Goal: Complete application form

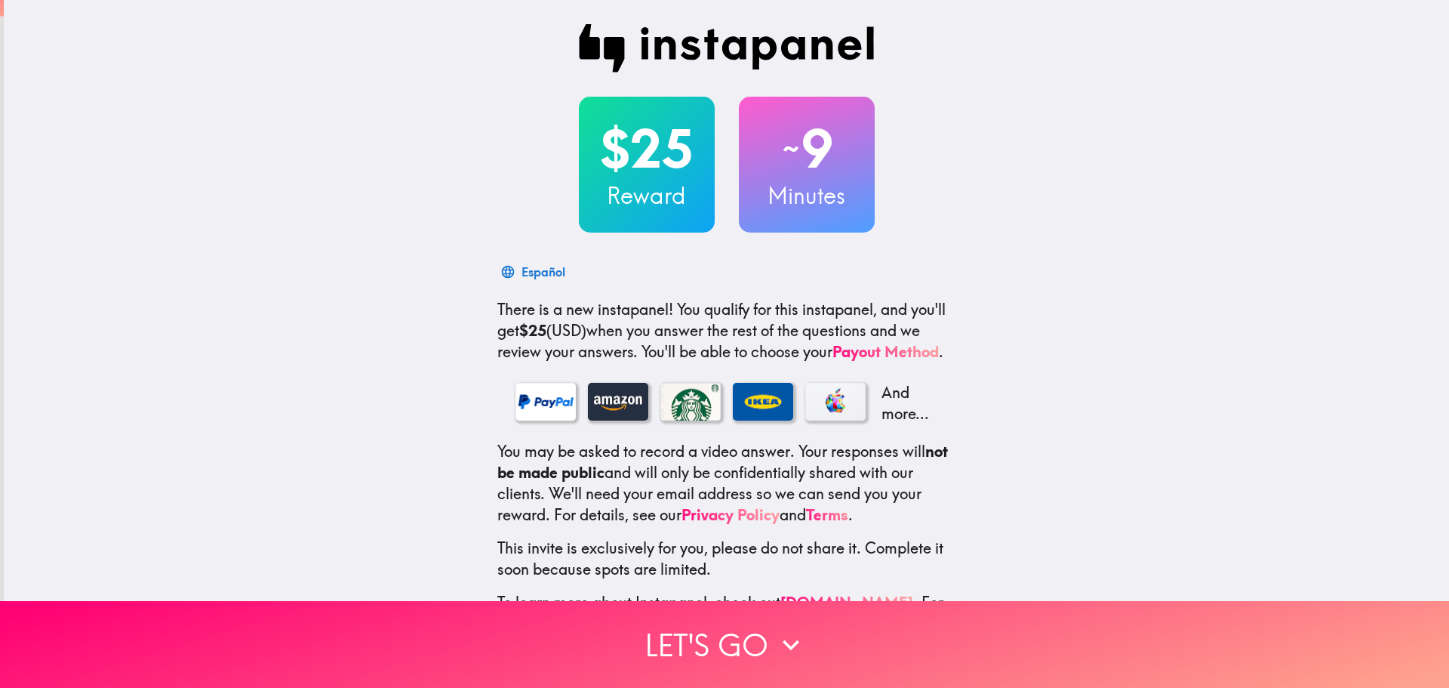
scroll to position [16, 0]
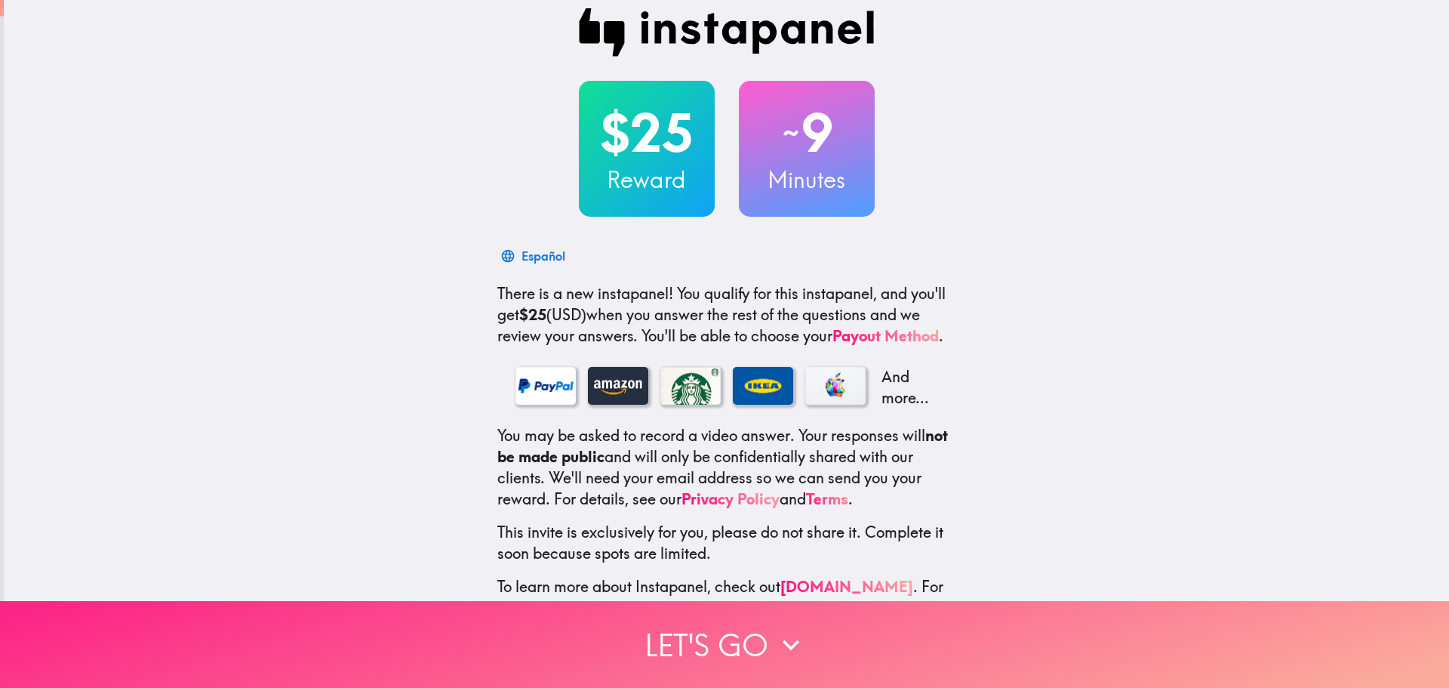
click at [699, 667] on button "Let's go" at bounding box center [724, 644] width 1449 height 87
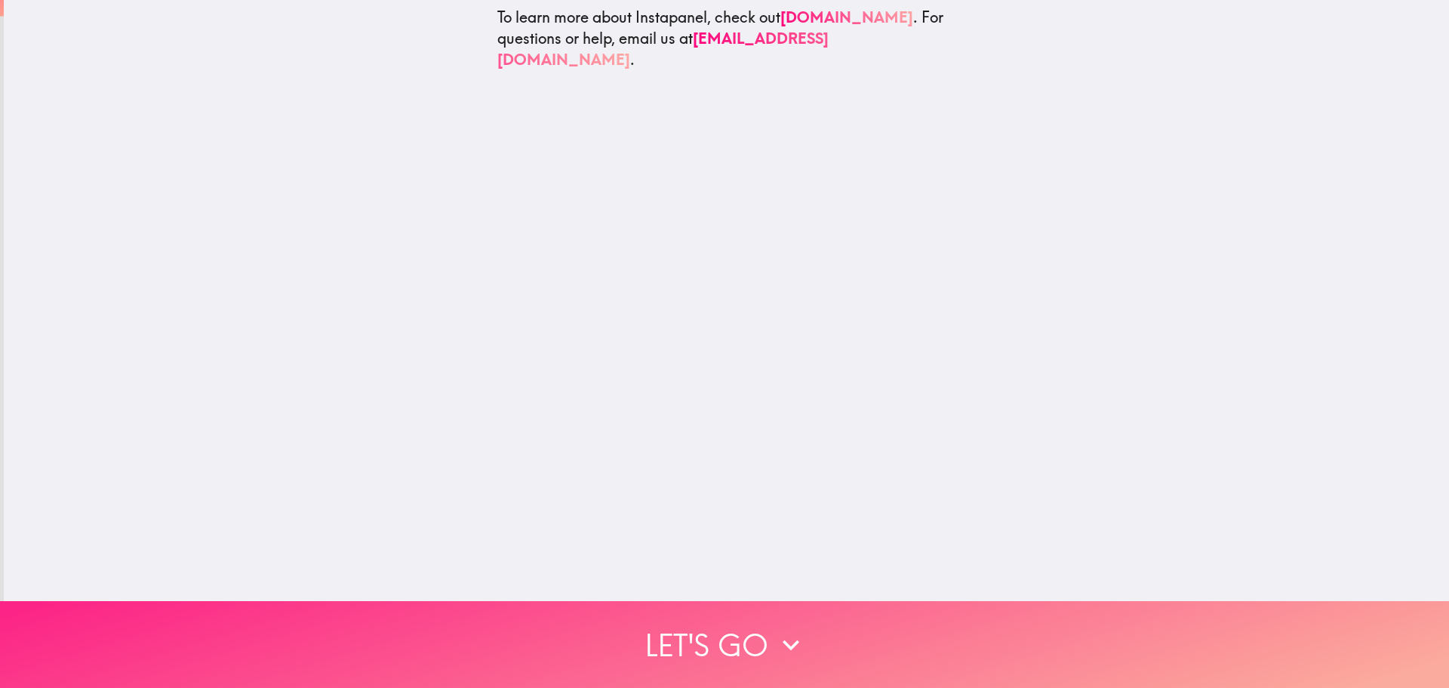
scroll to position [0, 0]
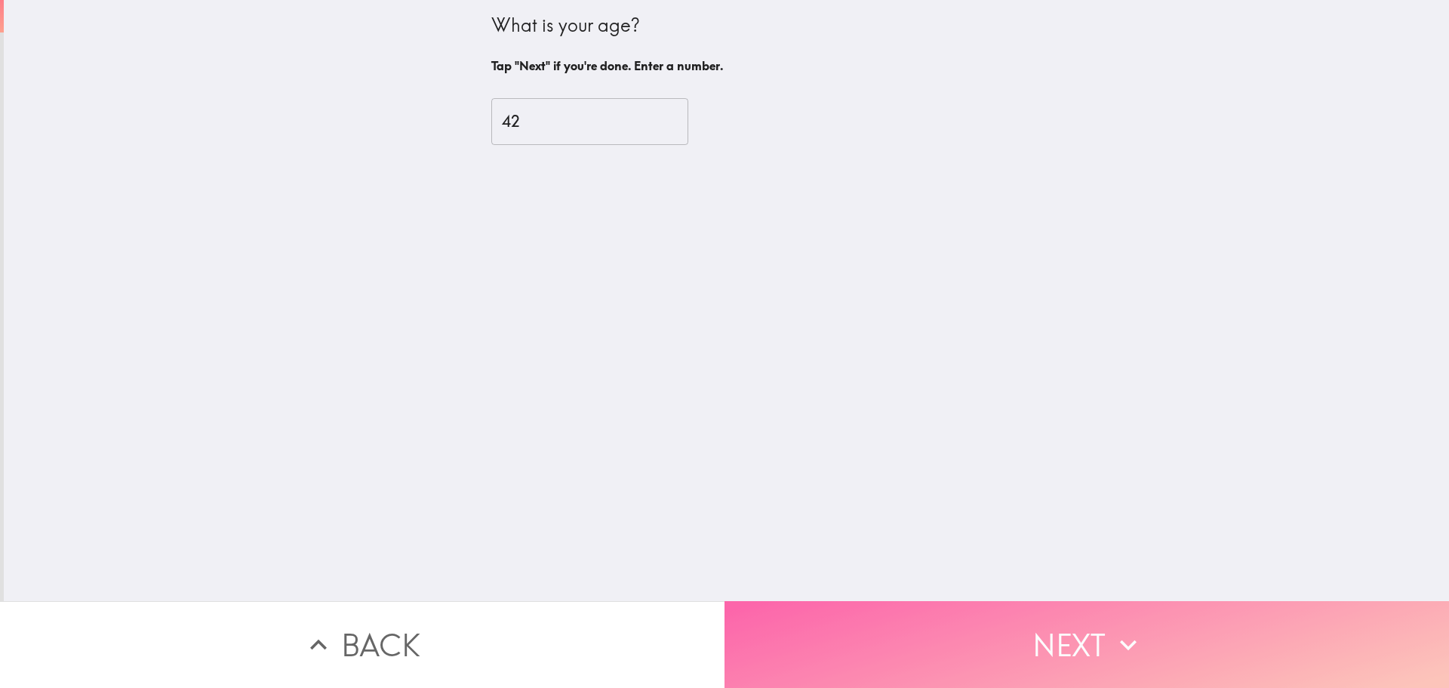
click at [945, 608] on button "Next" at bounding box center [1087, 644] width 725 height 87
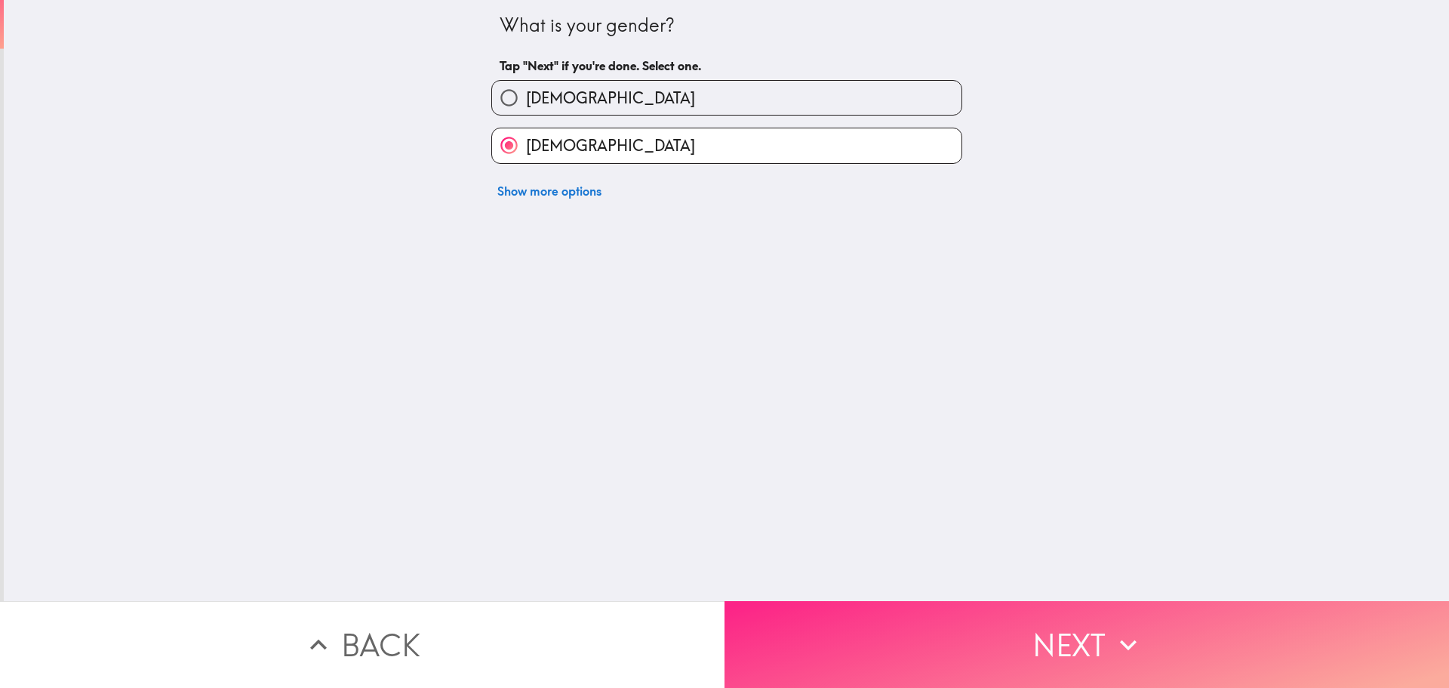
click at [947, 615] on button "Next" at bounding box center [1087, 644] width 725 height 87
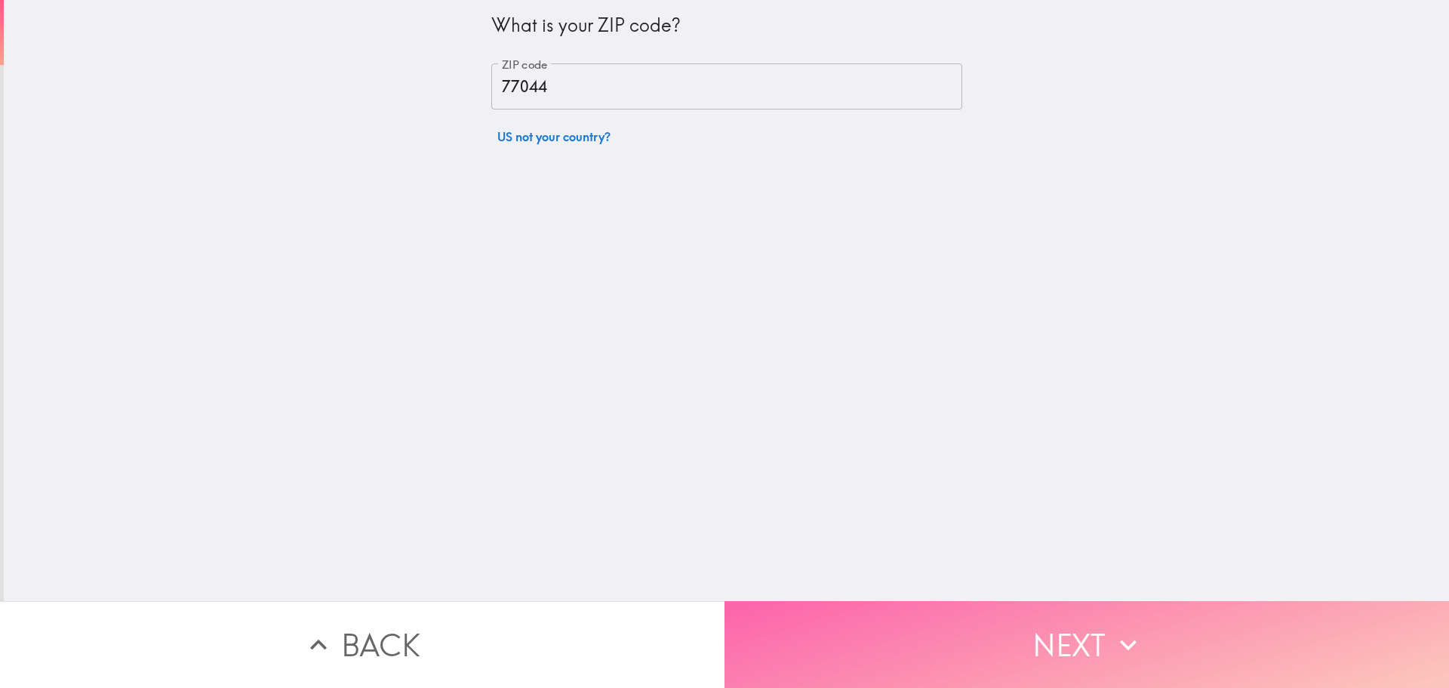
click at [947, 615] on button "Next" at bounding box center [1087, 644] width 725 height 87
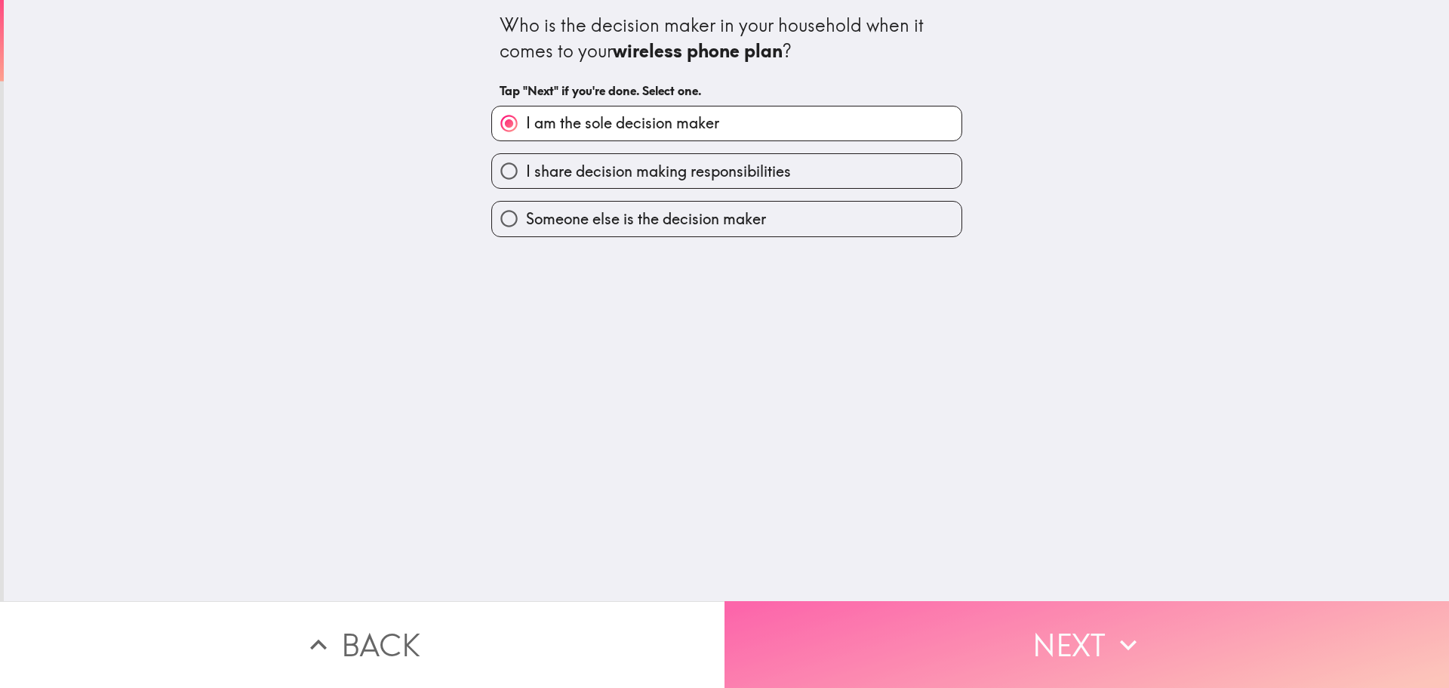
click at [947, 614] on button "Next" at bounding box center [1087, 644] width 725 height 87
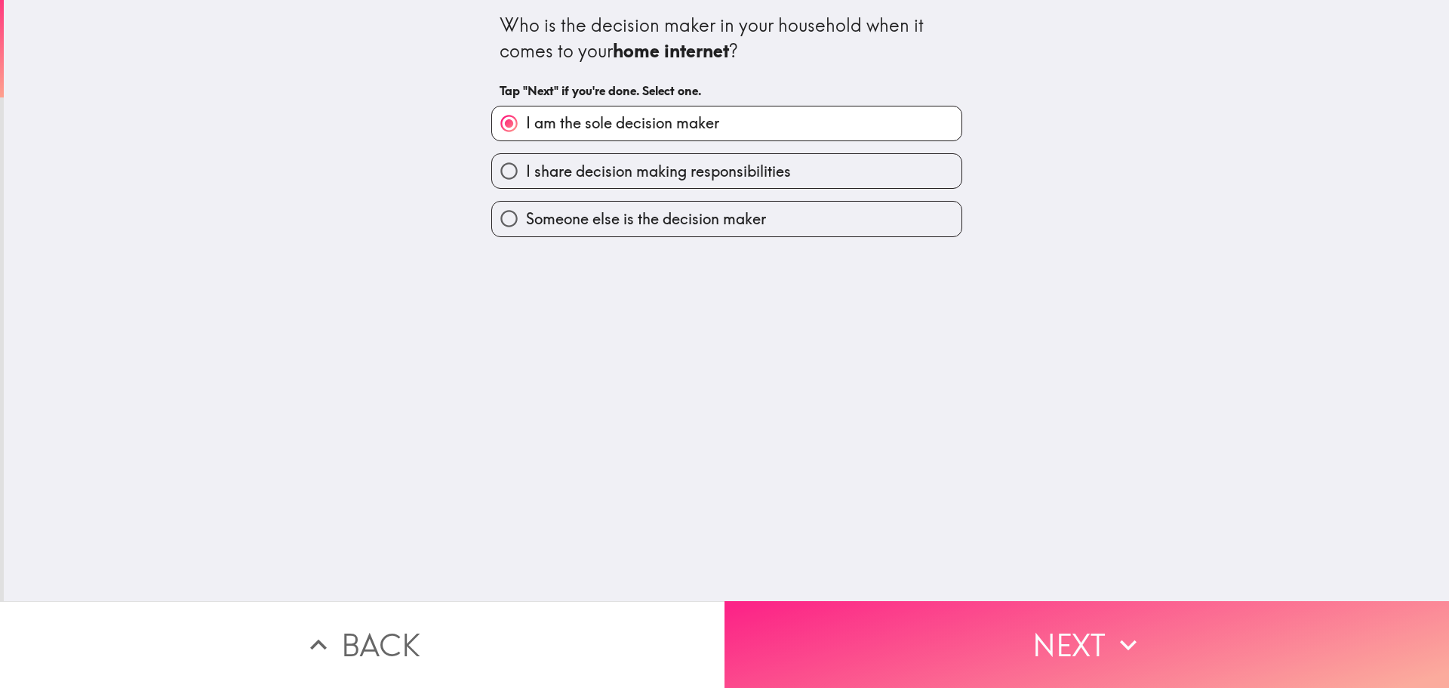
click at [947, 614] on button "Next" at bounding box center [1087, 644] width 725 height 87
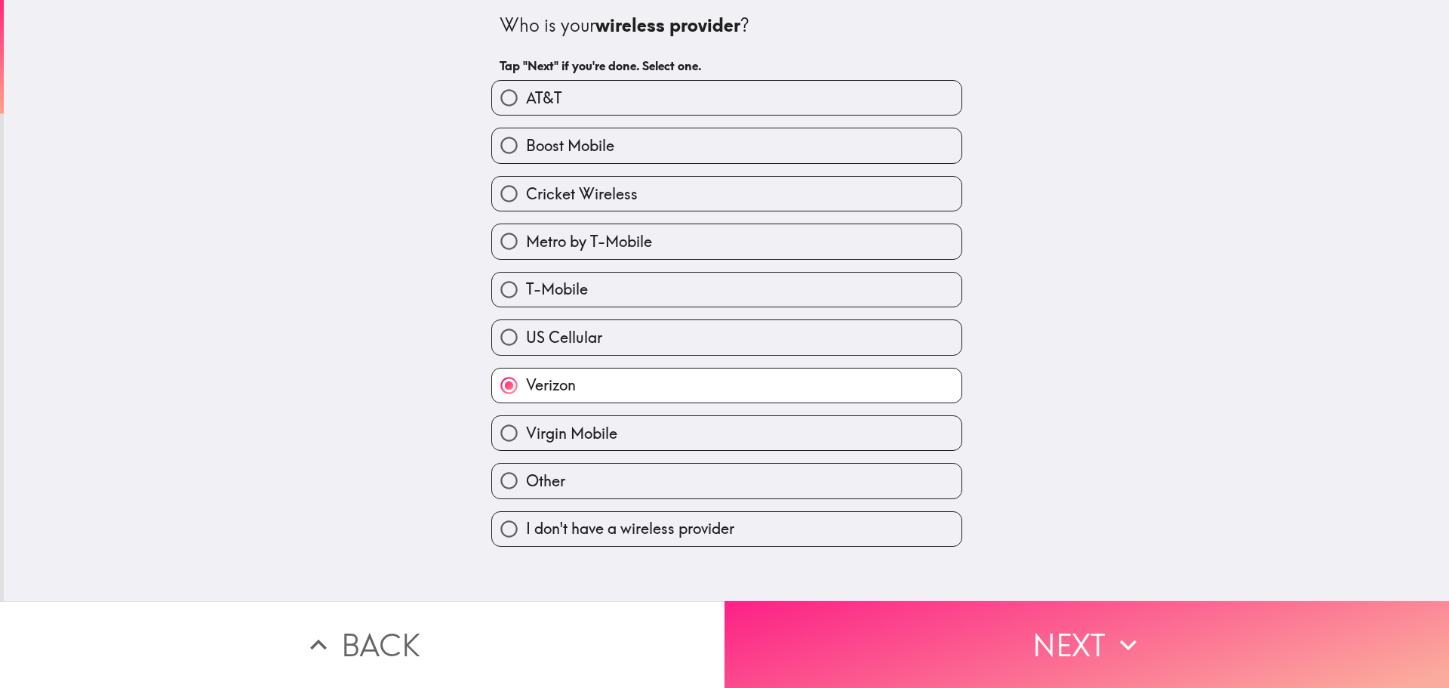
click at [947, 614] on button "Next" at bounding box center [1087, 644] width 725 height 87
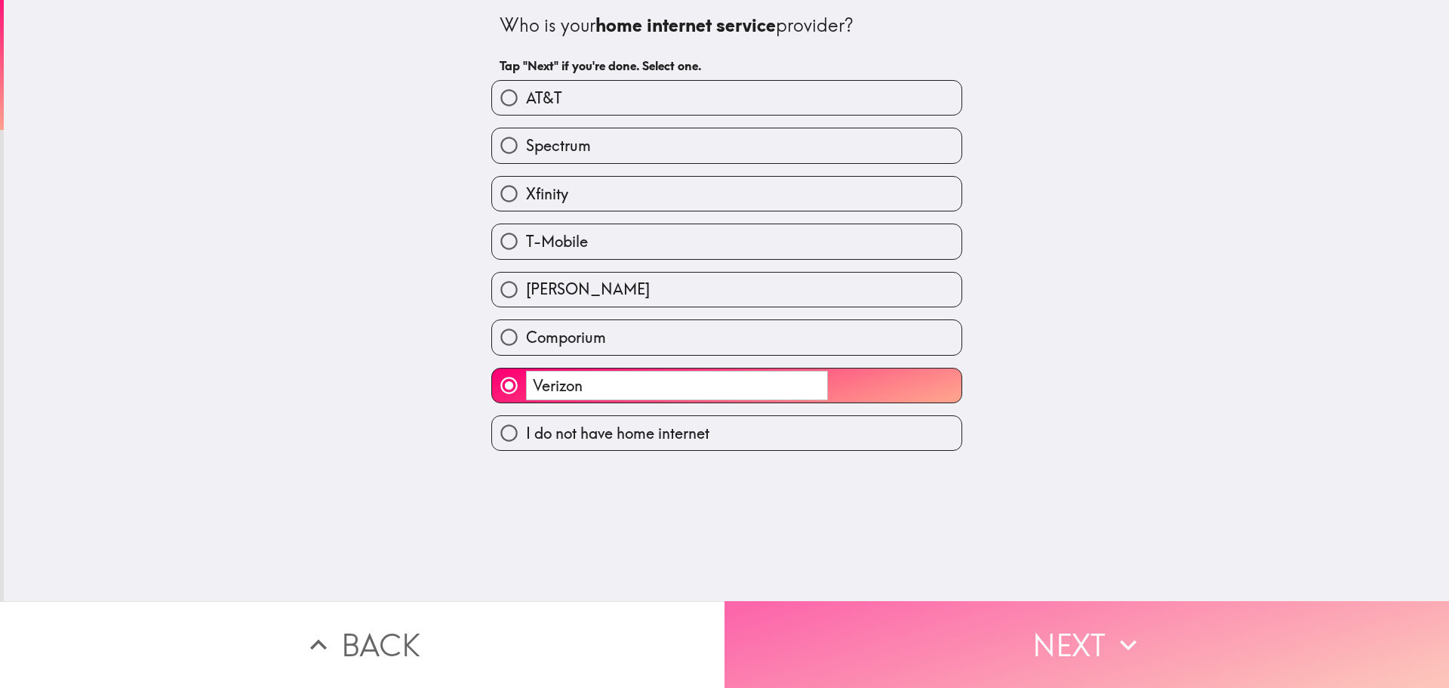
click at [947, 614] on button "Next" at bounding box center [1087, 644] width 725 height 87
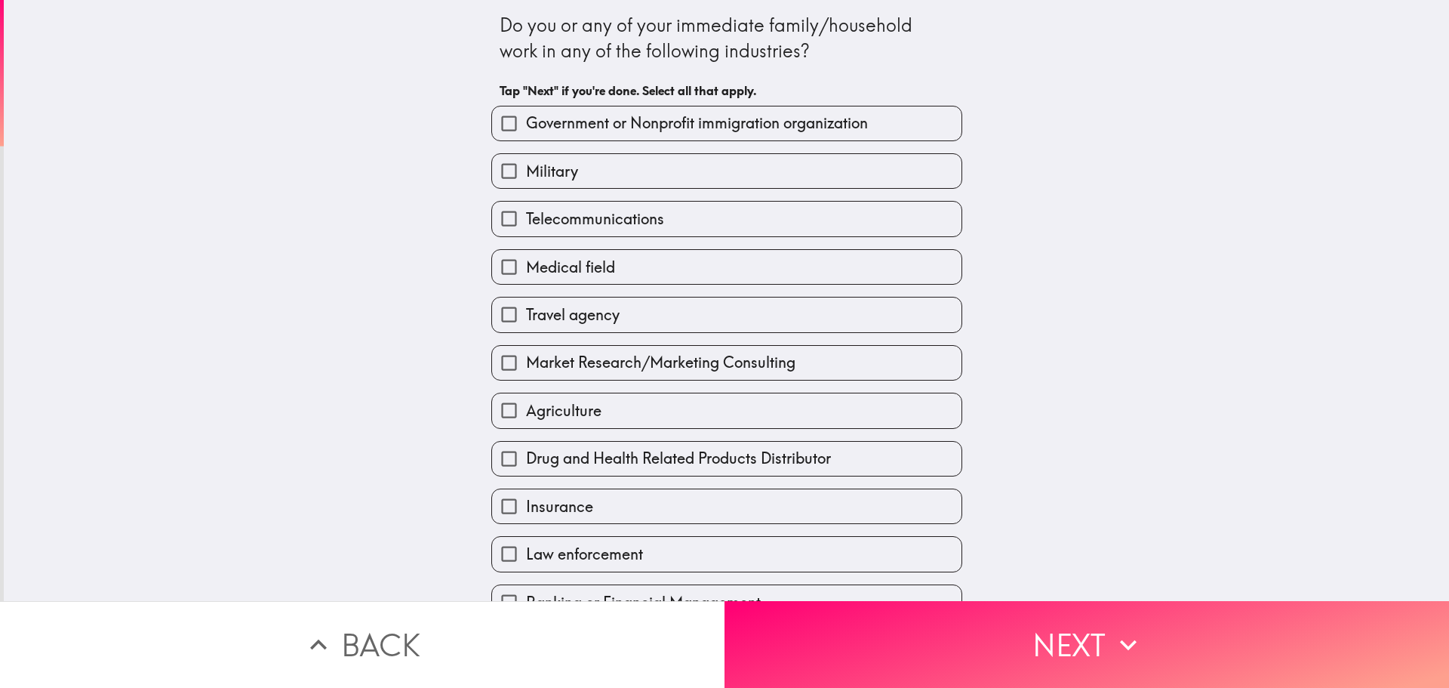
drag, startPoint x: 947, startPoint y: 614, endPoint x: 1116, endPoint y: 334, distance: 326.7
click at [1116, 334] on div "Do you or any of your immediate family/household work in any of the following i…" at bounding box center [724, 344] width 1449 height 688
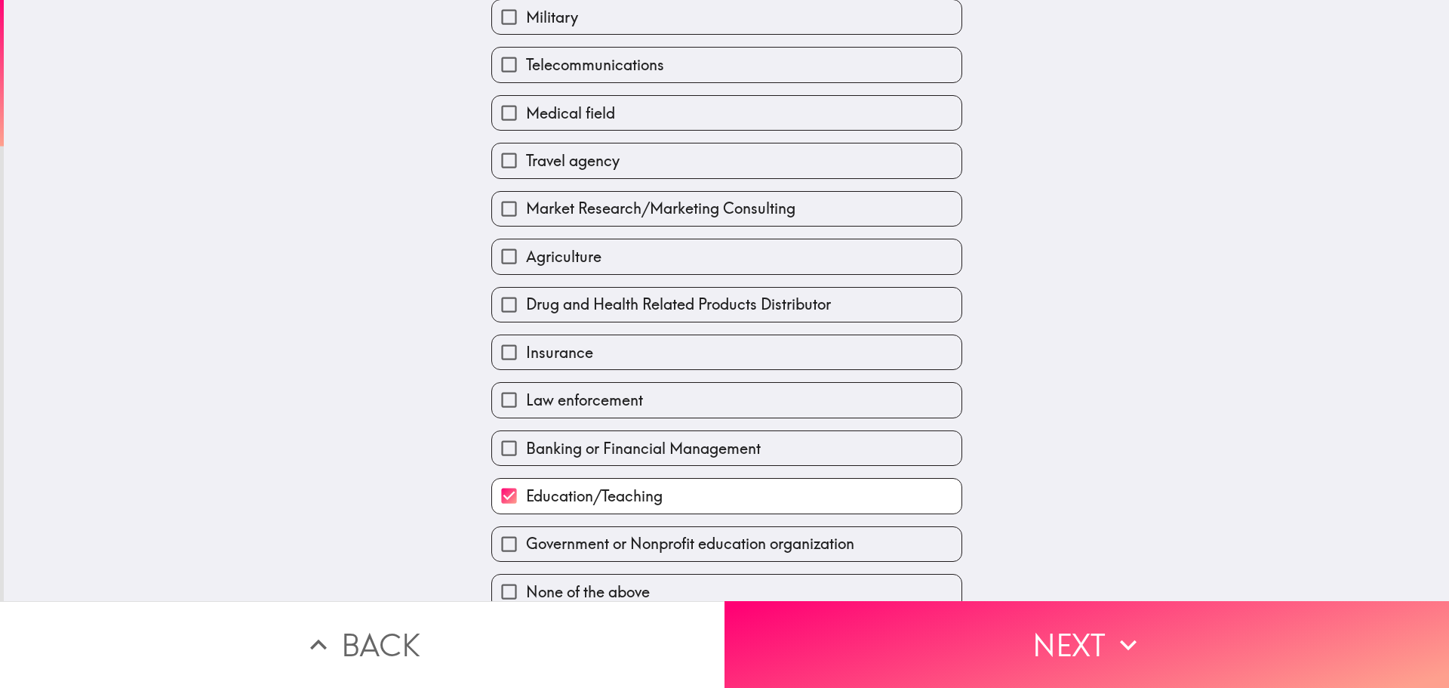
scroll to position [162, 0]
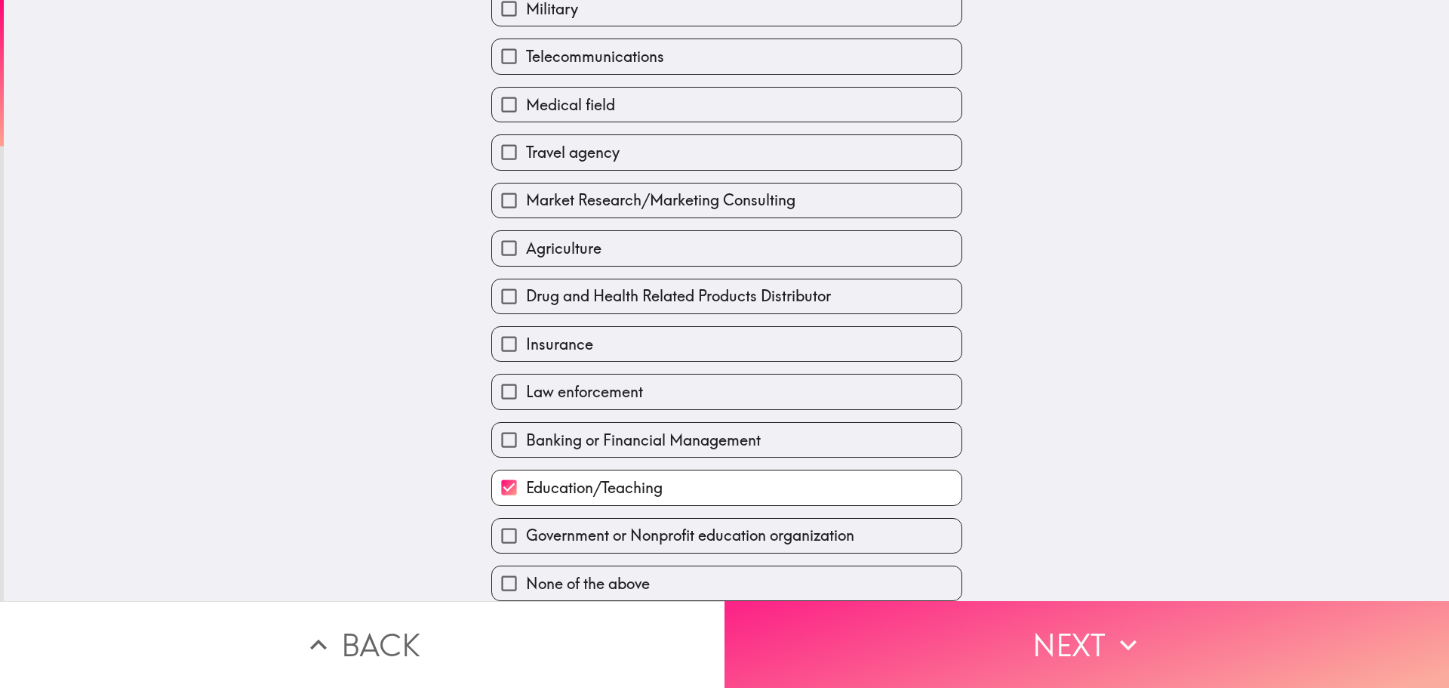
click at [962, 619] on button "Next" at bounding box center [1087, 644] width 725 height 87
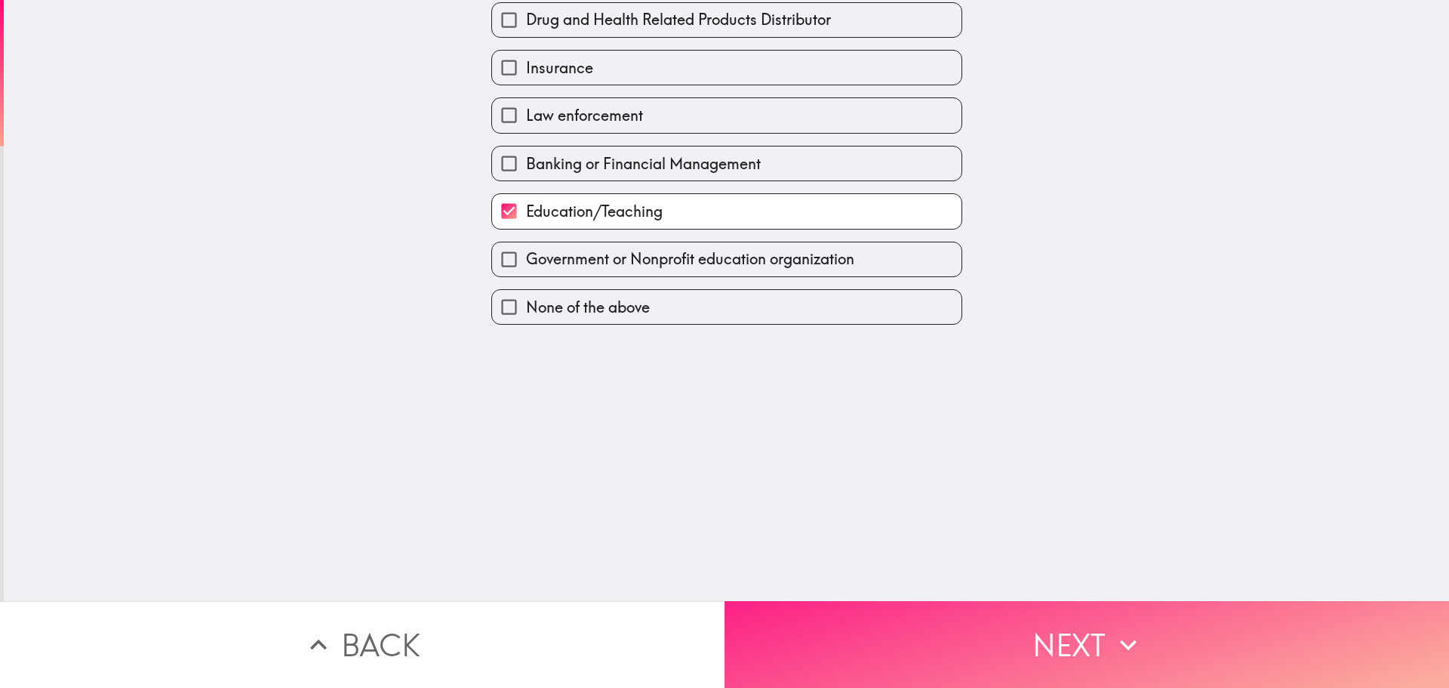
scroll to position [0, 0]
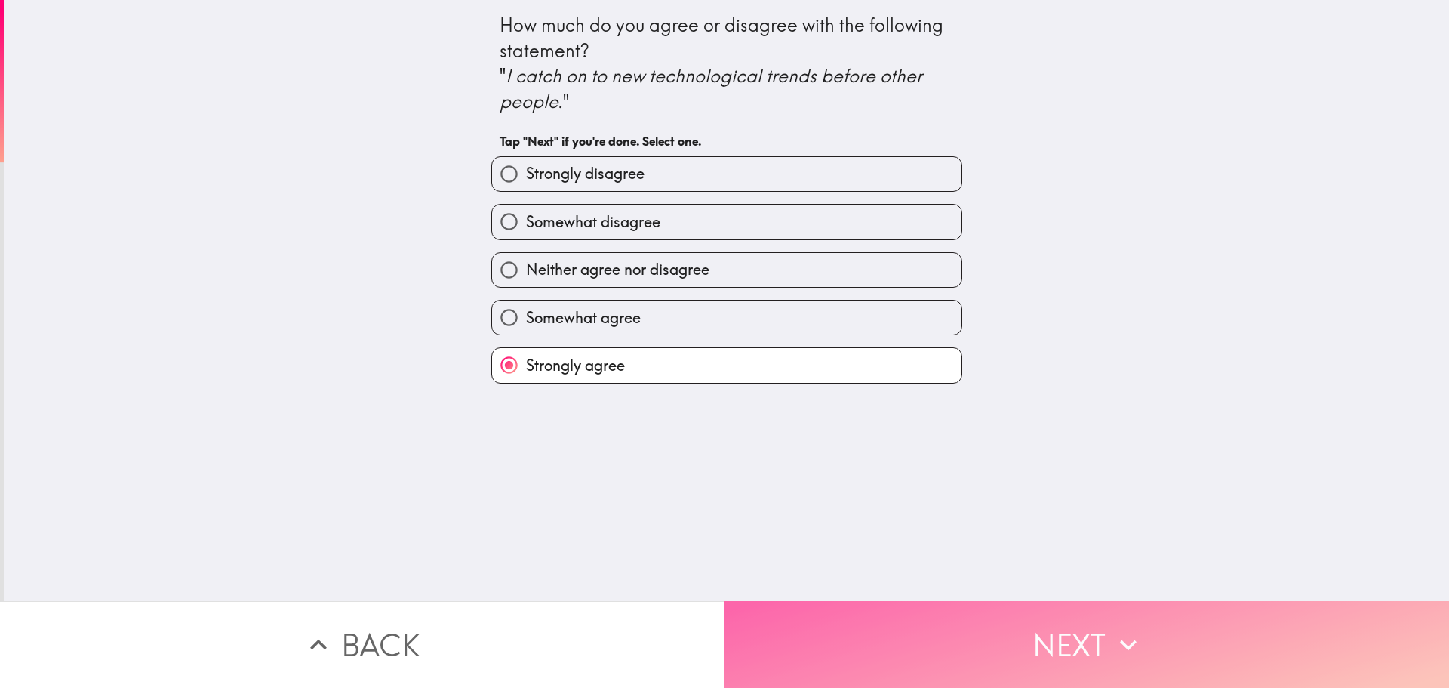
click at [961, 625] on button "Next" at bounding box center [1087, 644] width 725 height 87
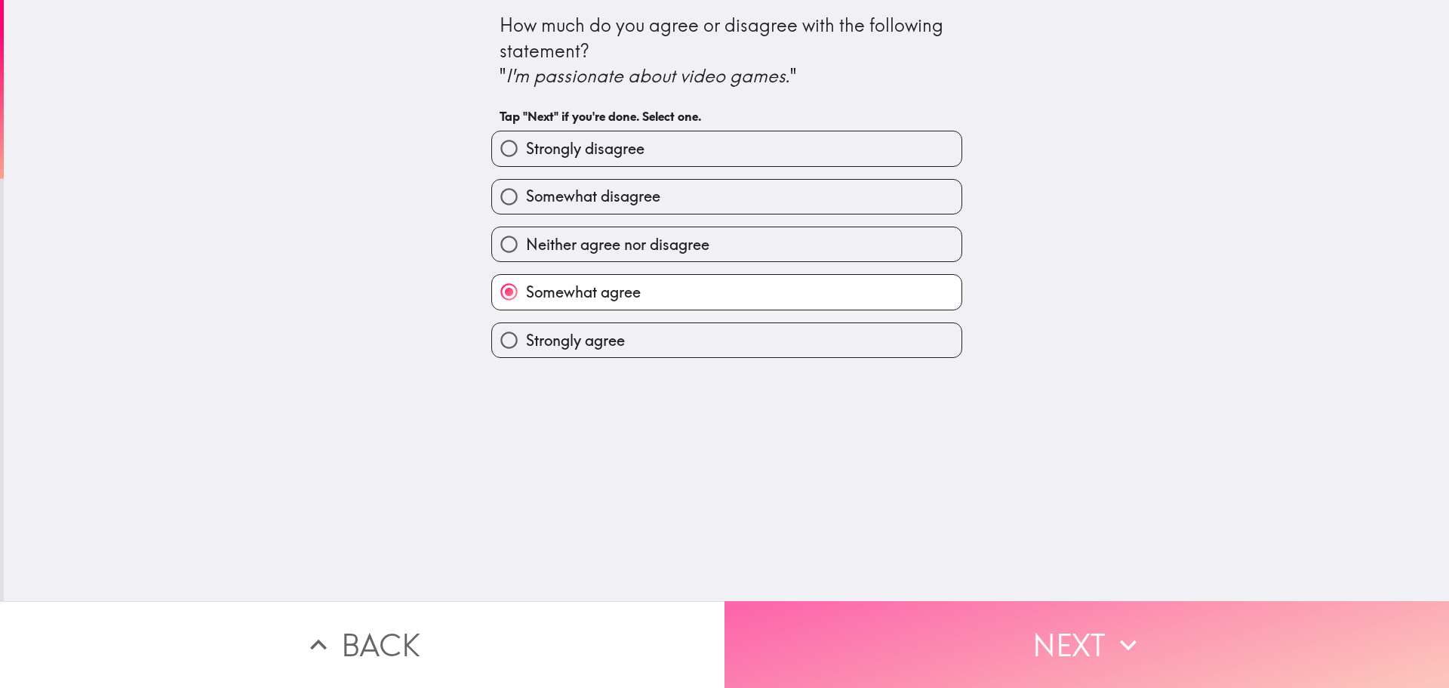
click at [962, 623] on button "Next" at bounding box center [1087, 644] width 725 height 87
click at [963, 623] on button "Next" at bounding box center [1087, 644] width 725 height 87
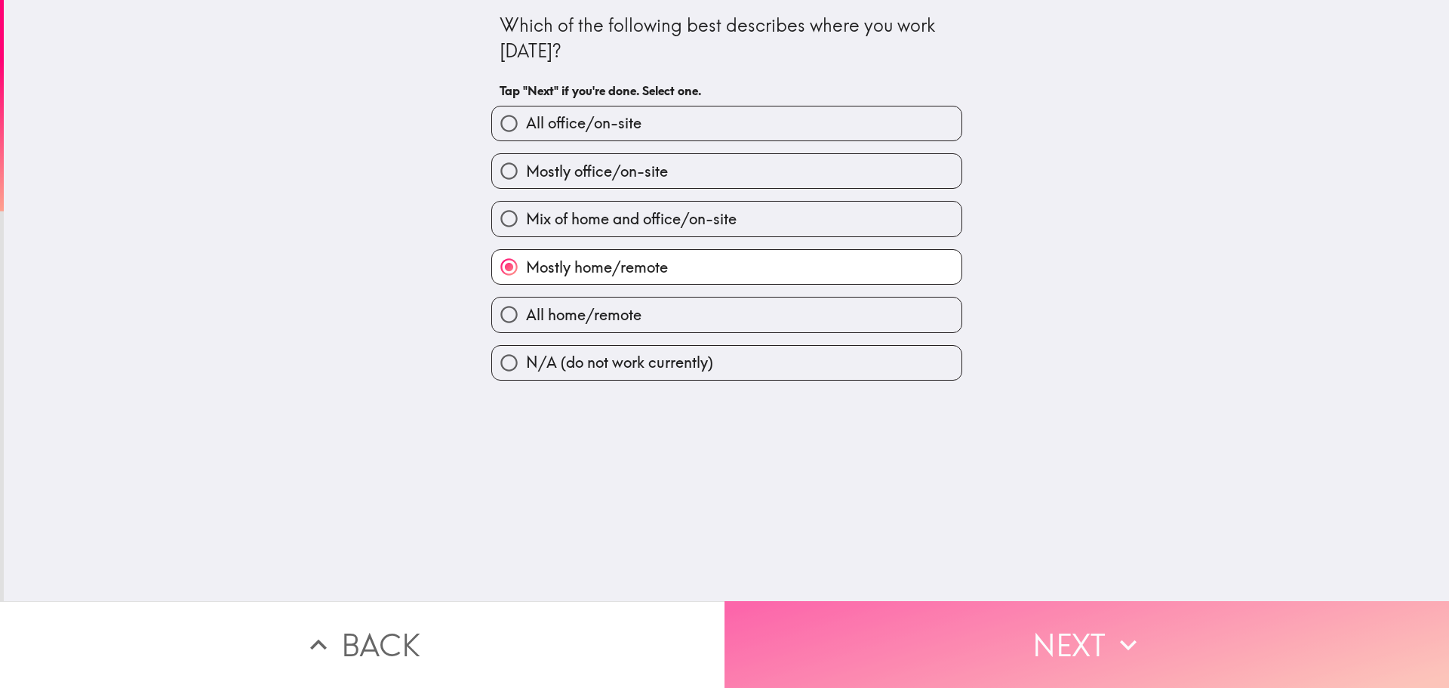
click at [963, 623] on button "Next" at bounding box center [1087, 644] width 725 height 87
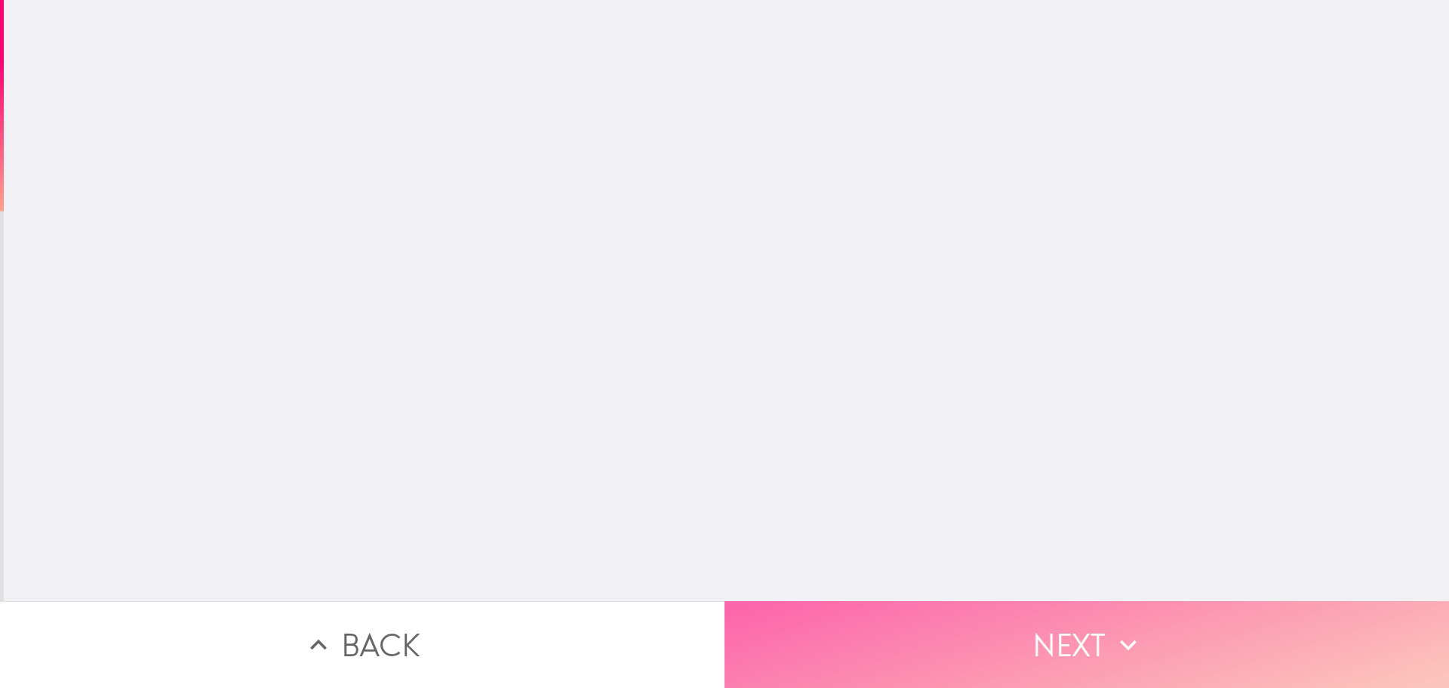
click at [963, 623] on button "Next" at bounding box center [1087, 644] width 725 height 87
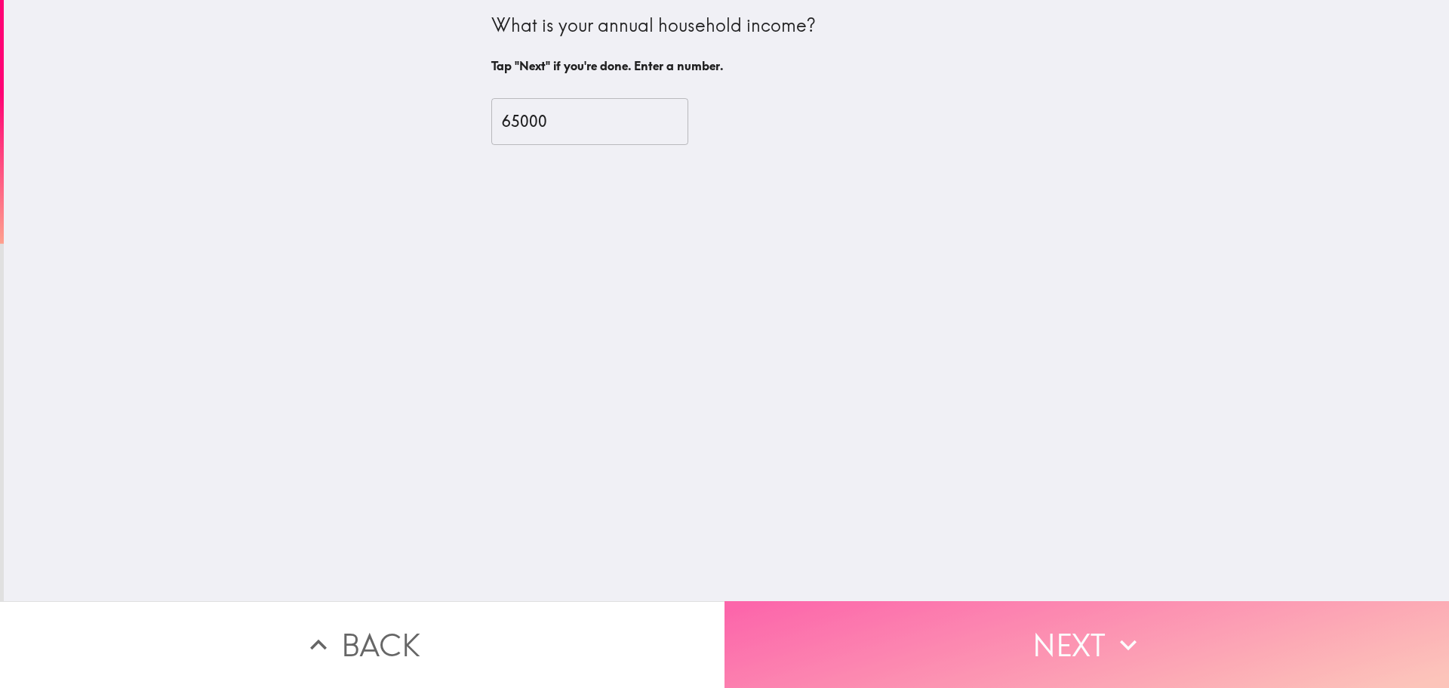
click at [963, 623] on button "Next" at bounding box center [1087, 644] width 725 height 87
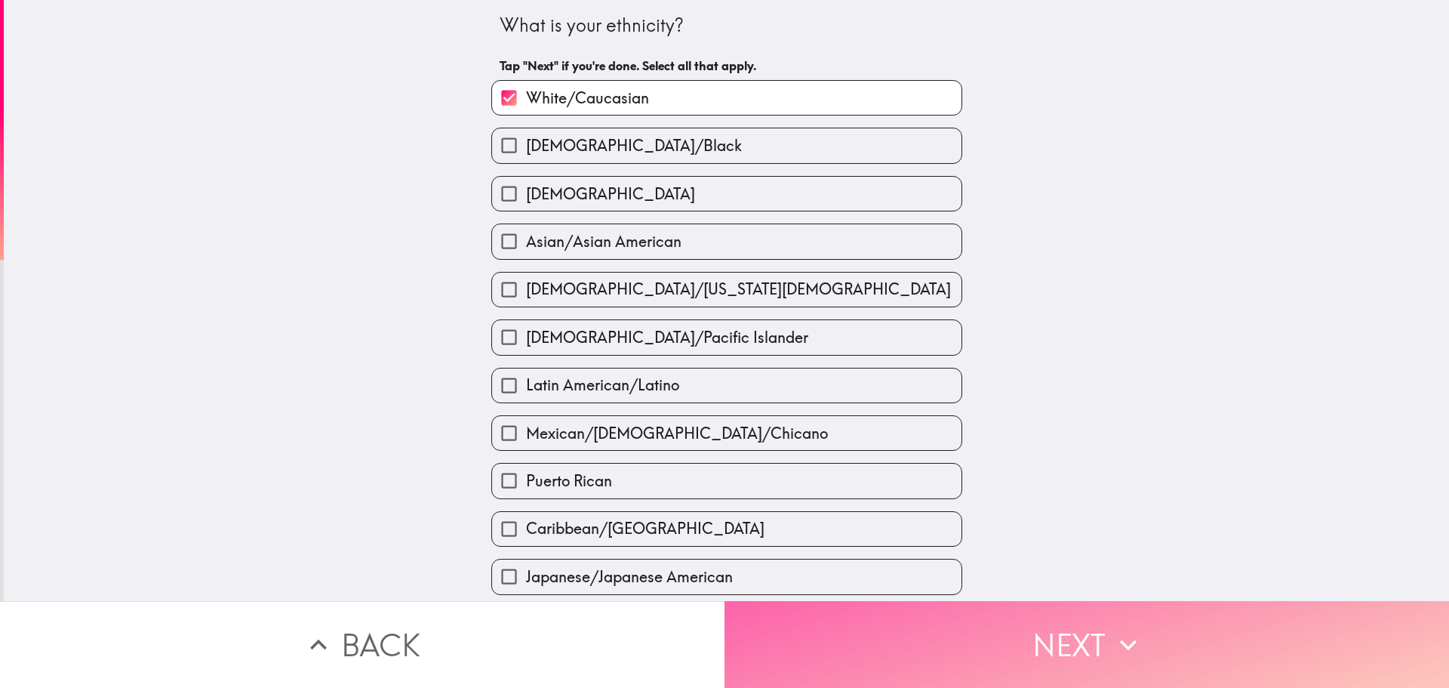
click at [963, 623] on button "Next" at bounding box center [1087, 644] width 725 height 87
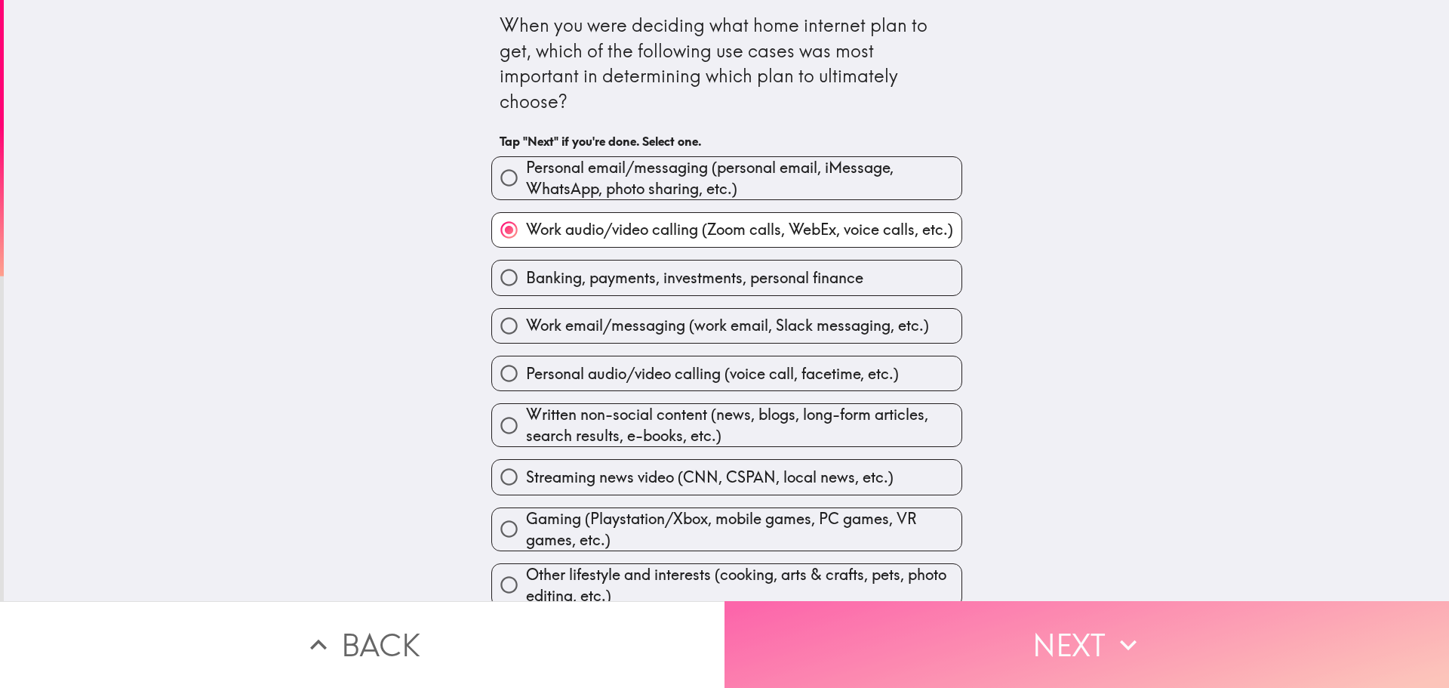
click at [963, 623] on button "Next" at bounding box center [1087, 644] width 725 height 87
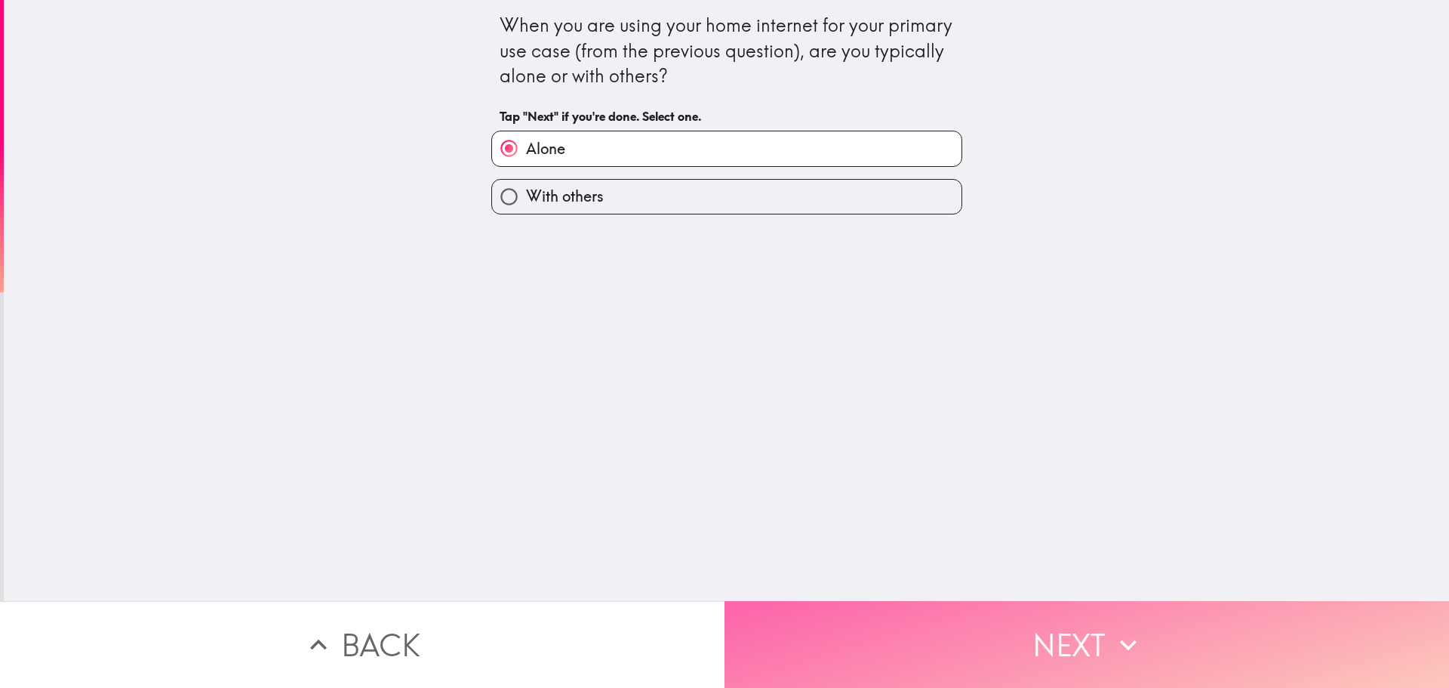
click at [963, 623] on button "Next" at bounding box center [1087, 644] width 725 height 87
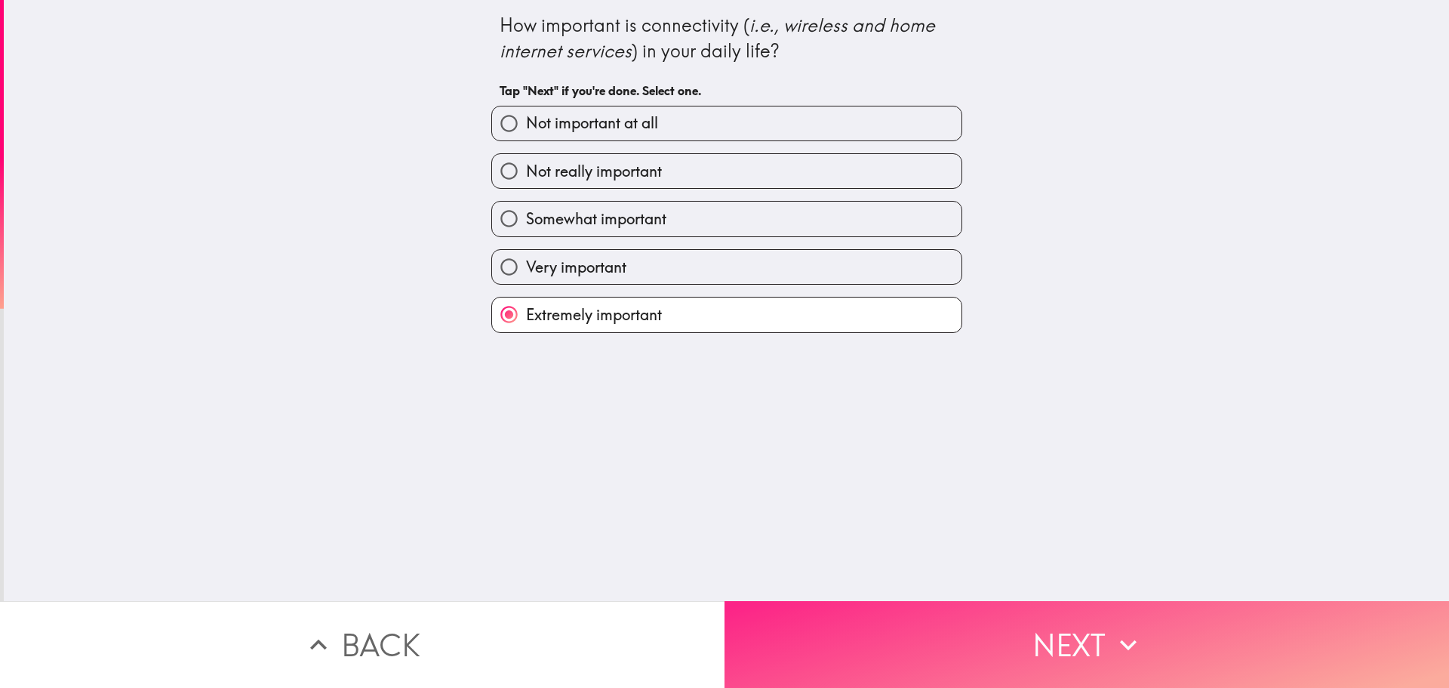
click at [963, 623] on button "Next" at bounding box center [1087, 644] width 725 height 87
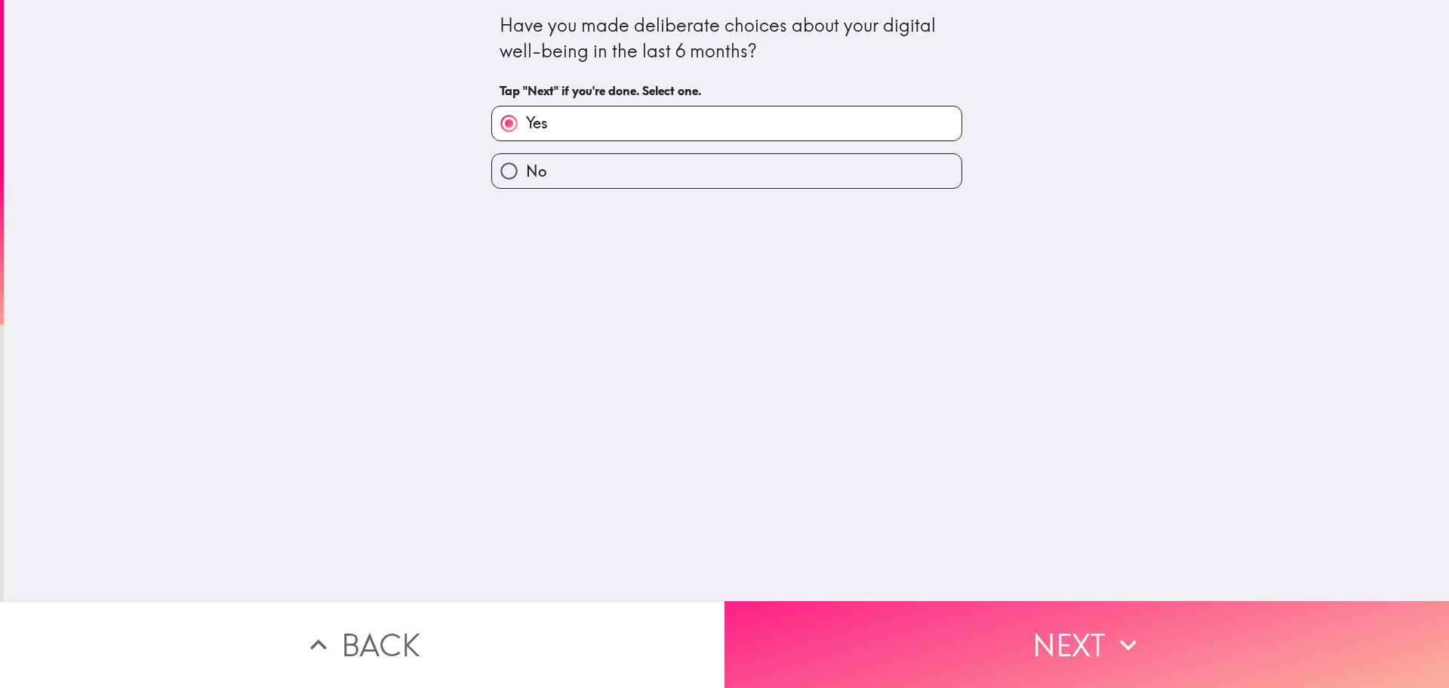
click at [963, 623] on button "Next" at bounding box center [1087, 644] width 725 height 87
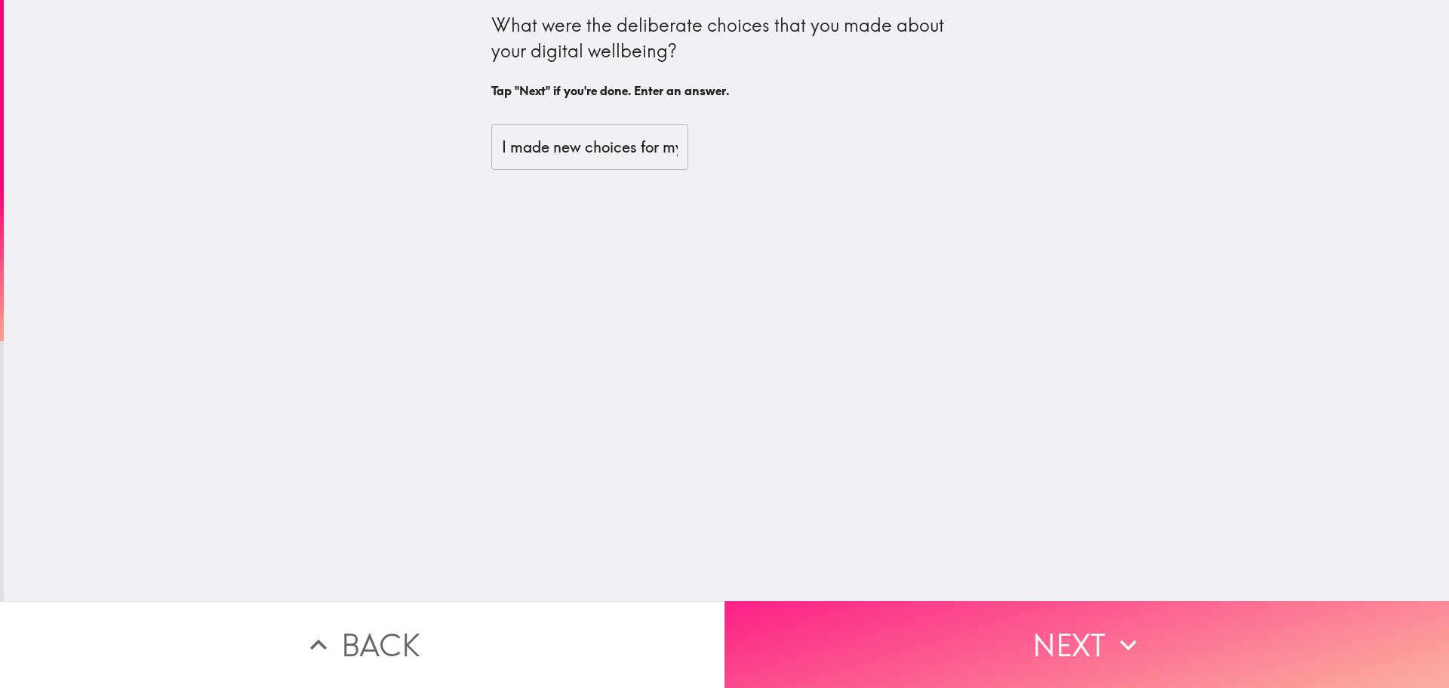
click at [963, 623] on button "Next" at bounding box center [1087, 644] width 725 height 87
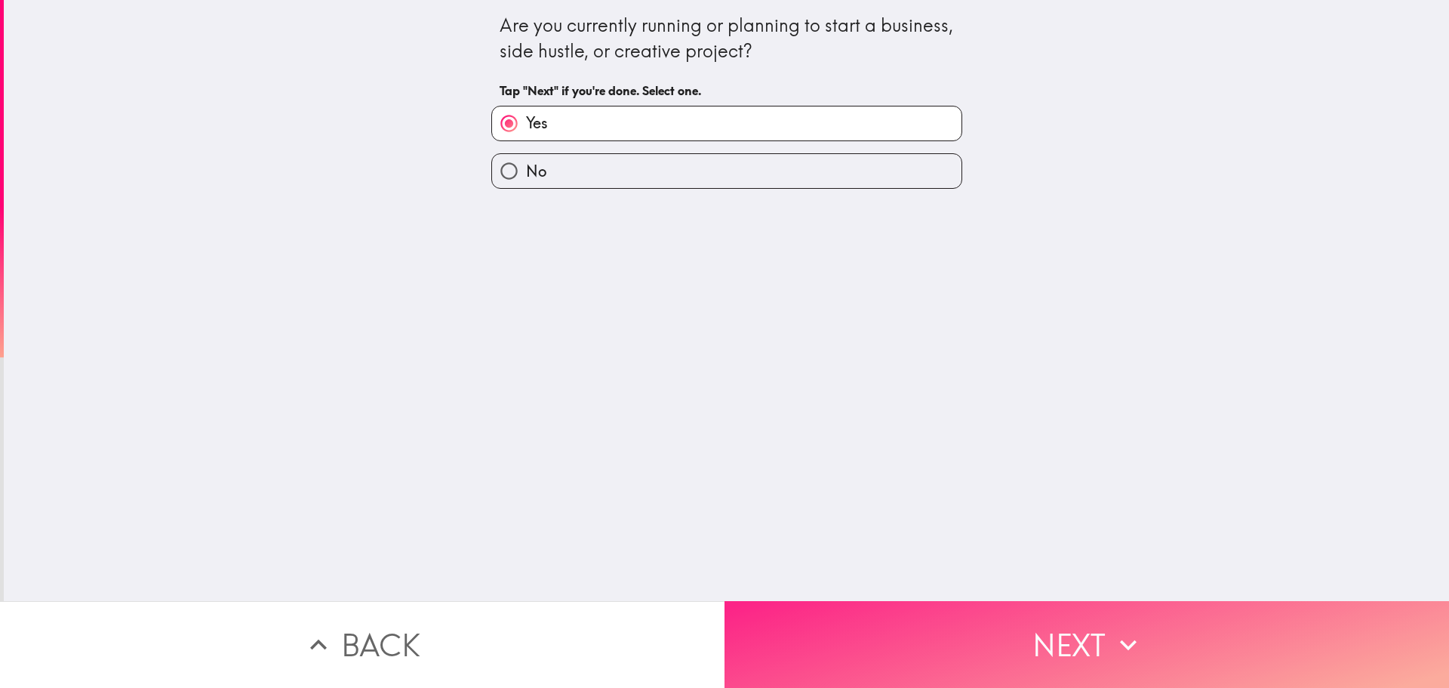
click at [963, 623] on button "Next" at bounding box center [1087, 644] width 725 height 87
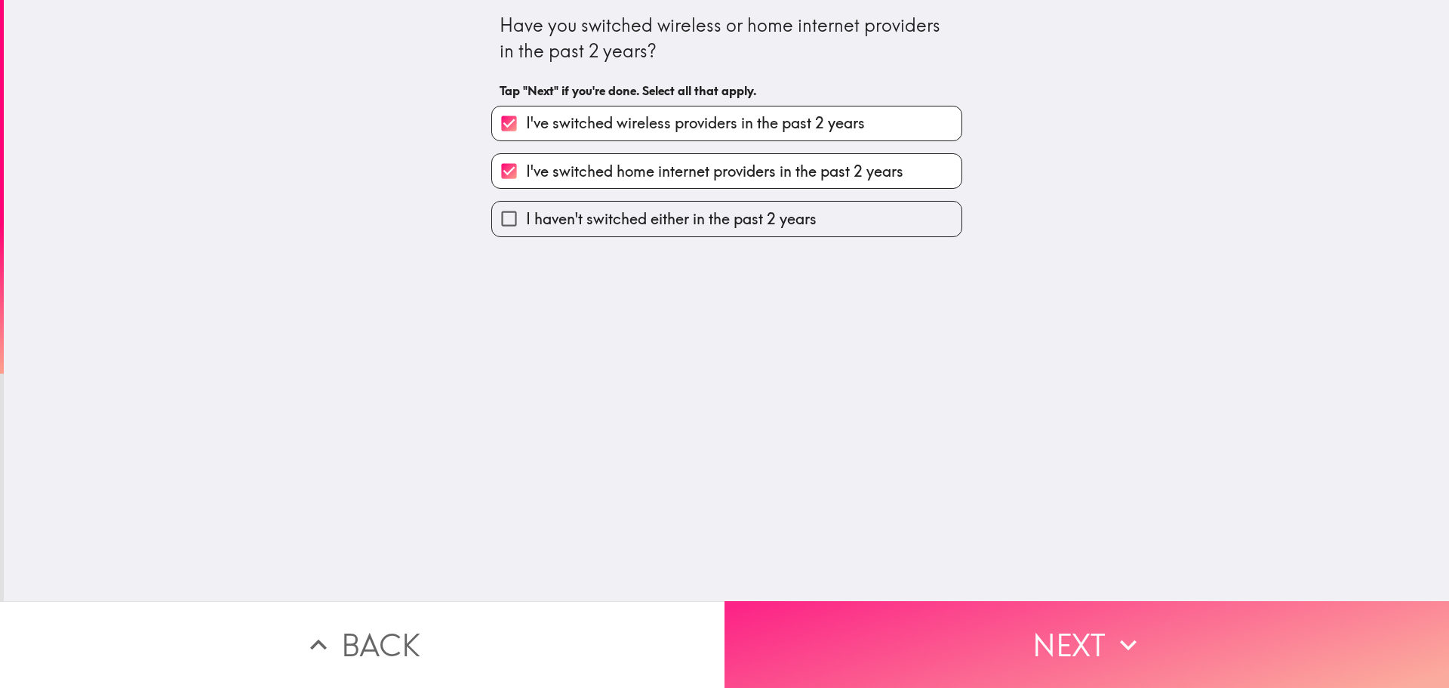
click at [963, 623] on button "Next" at bounding box center [1087, 644] width 725 height 87
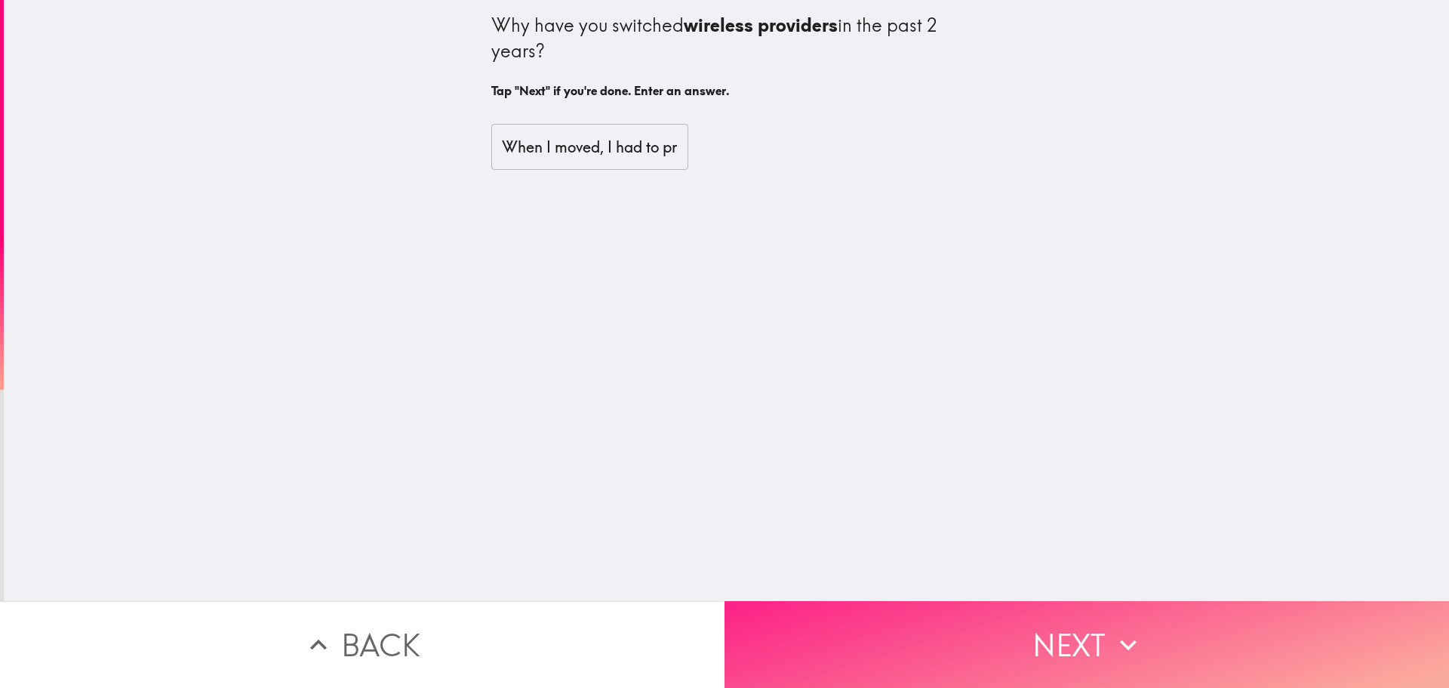
click at [963, 623] on button "Next" at bounding box center [1087, 644] width 725 height 87
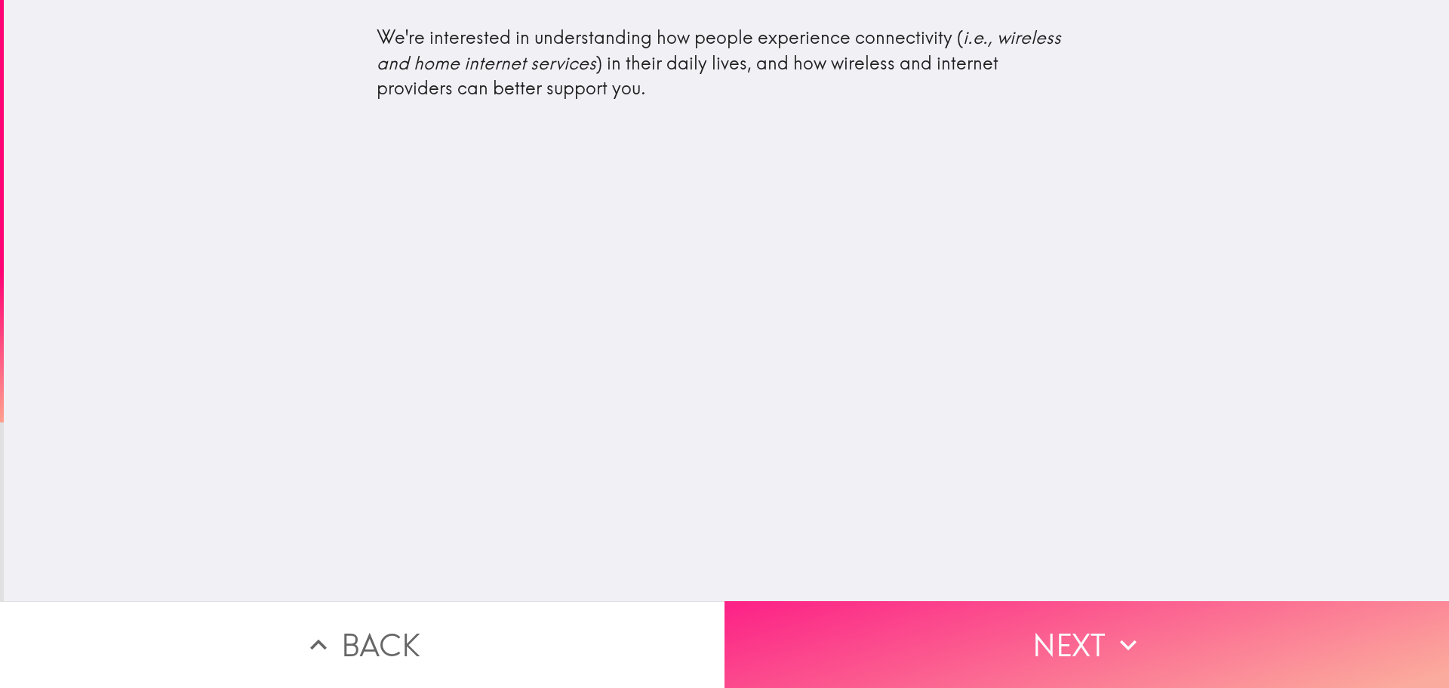
click at [963, 623] on button "Next" at bounding box center [1087, 644] width 725 height 87
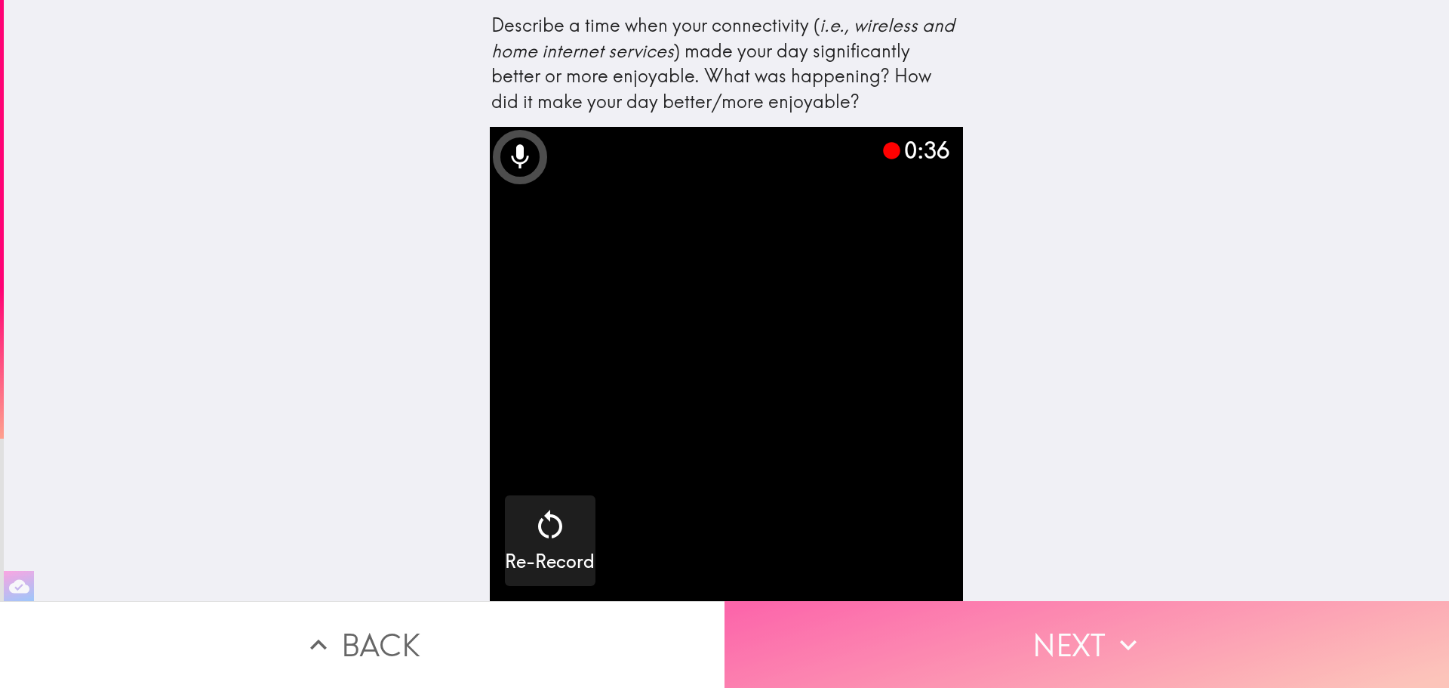
click at [1073, 645] on button "Next" at bounding box center [1087, 644] width 725 height 87
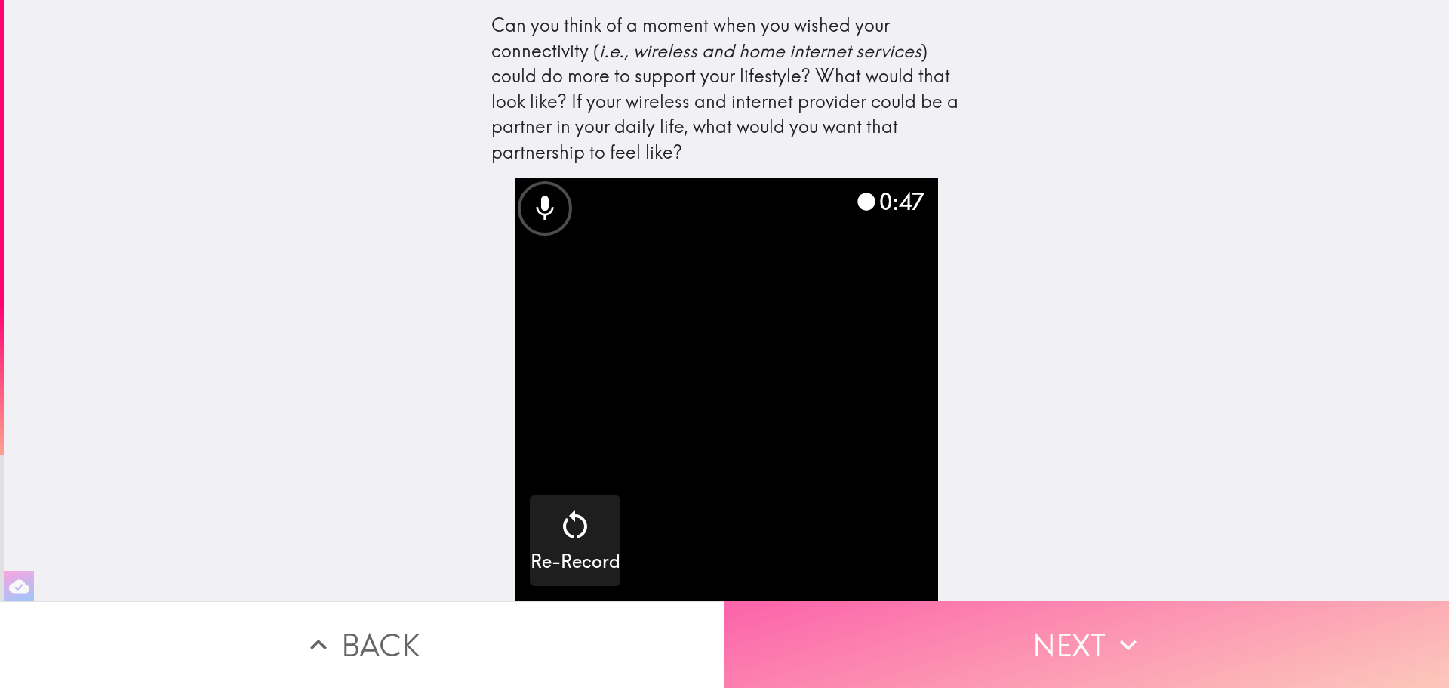
click at [1050, 617] on button "Next" at bounding box center [1087, 644] width 725 height 87
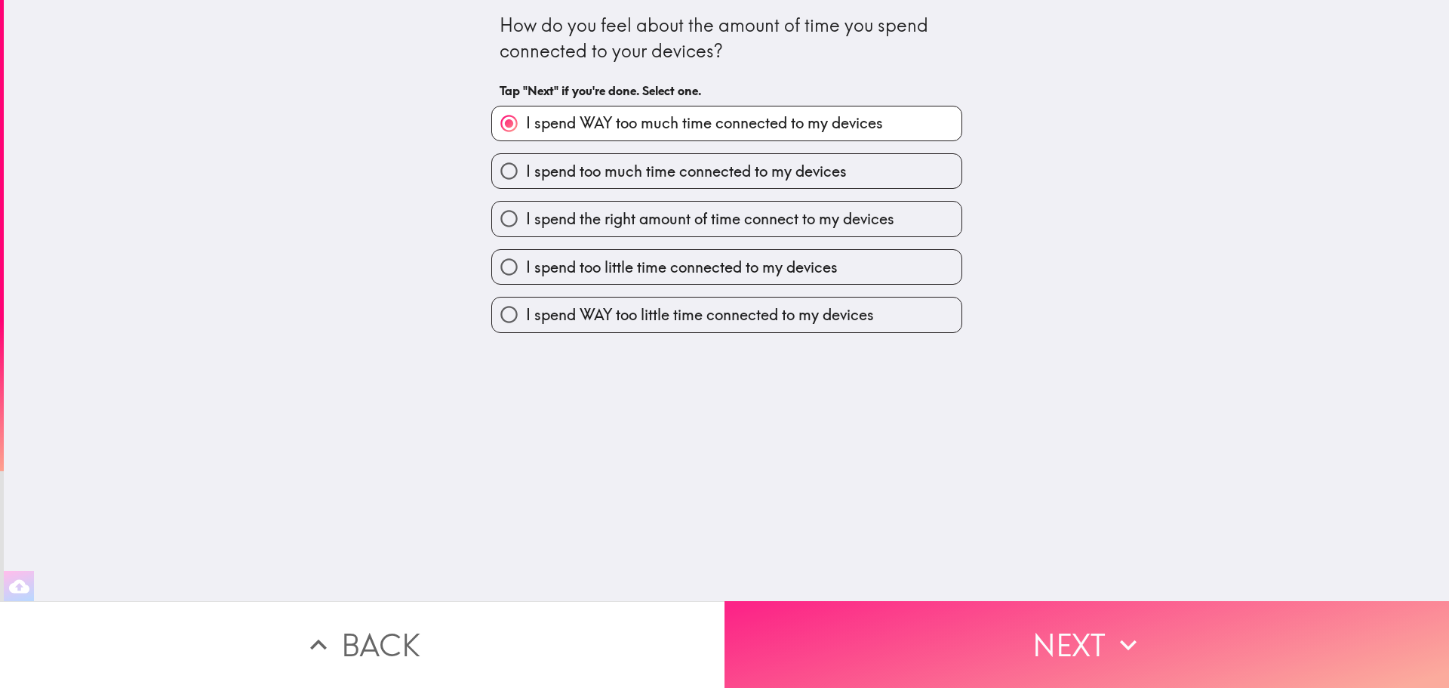
click at [1060, 648] on button "Next" at bounding box center [1087, 644] width 725 height 87
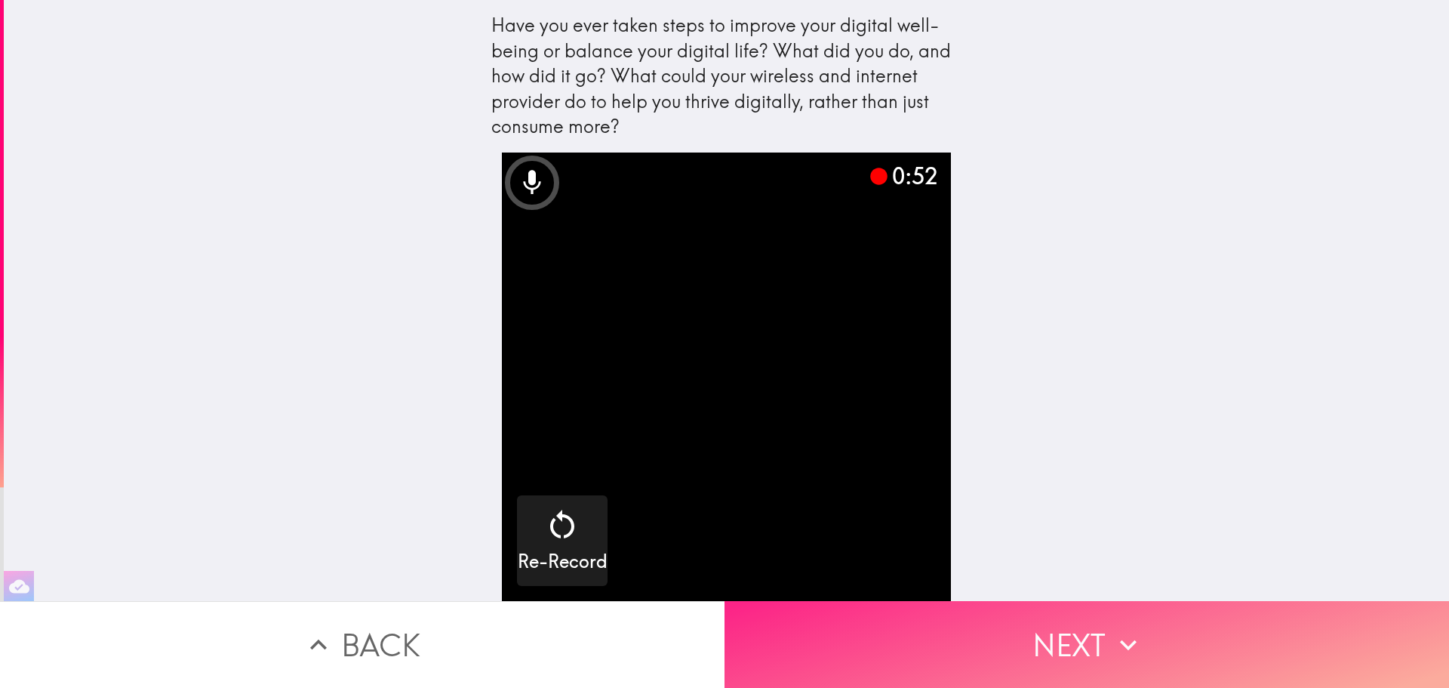
click at [1007, 634] on button "Next" at bounding box center [1087, 644] width 725 height 87
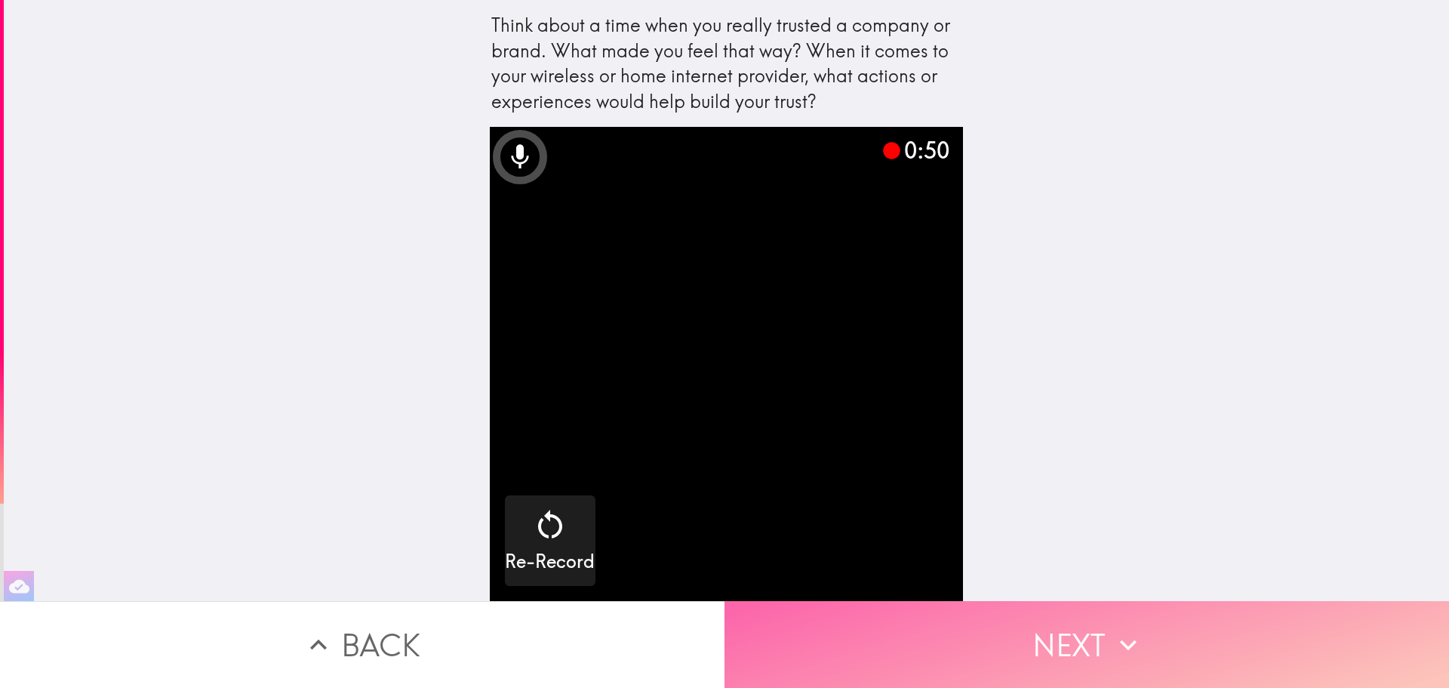
click at [1061, 648] on button "Next" at bounding box center [1087, 644] width 725 height 87
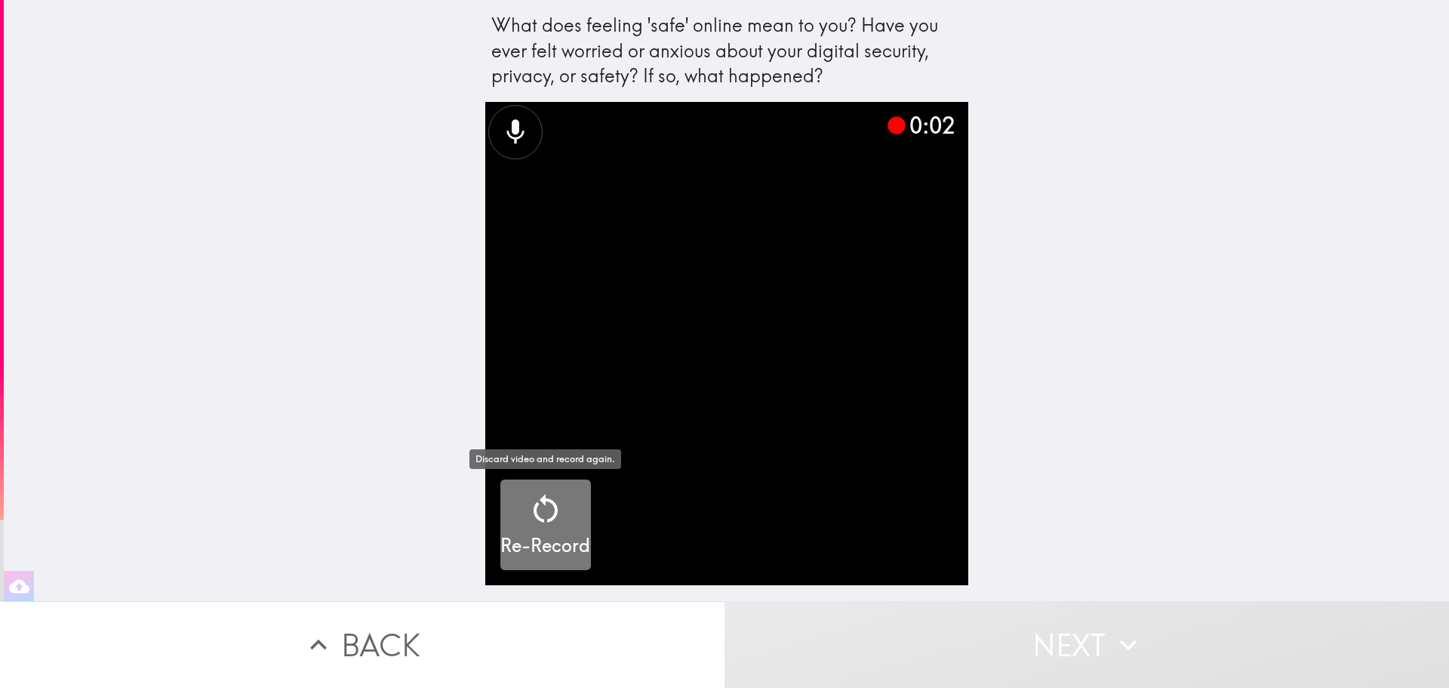
click at [536, 542] on h5 "Re-Record" at bounding box center [545, 546] width 90 height 26
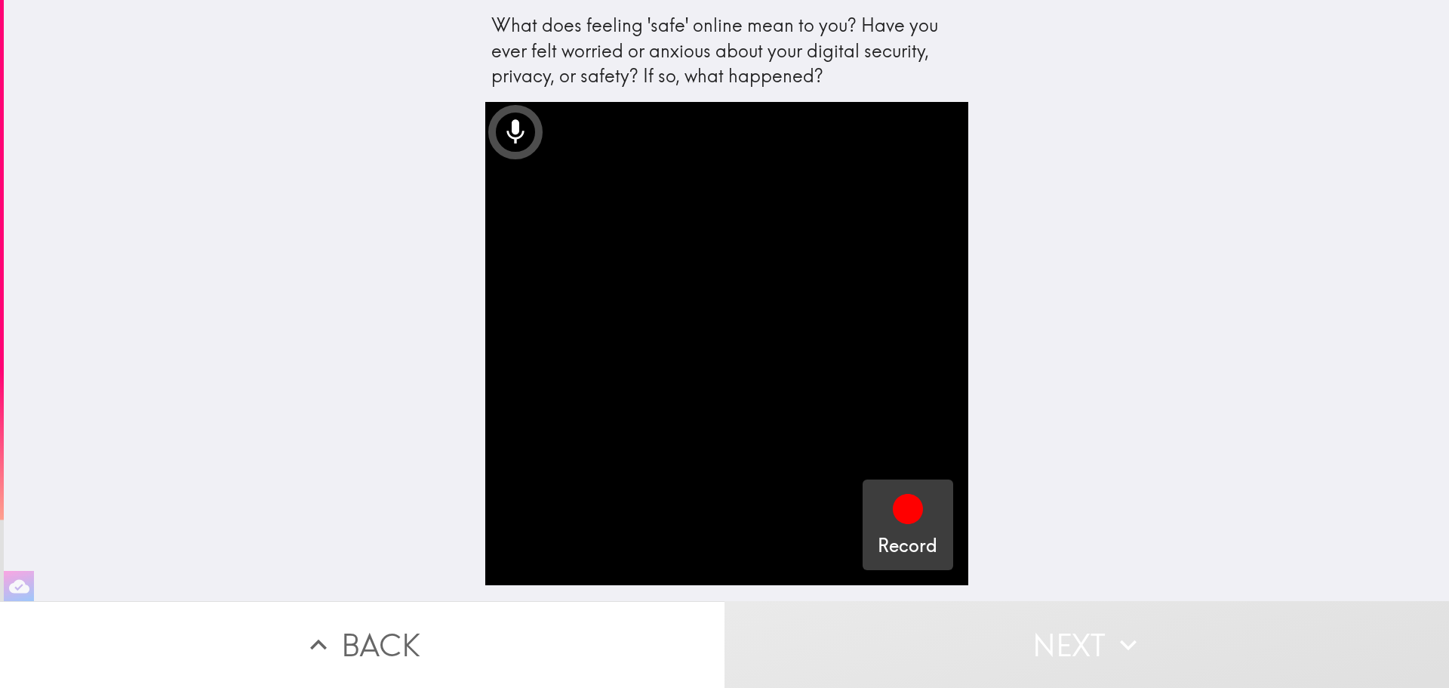
click at [918, 533] on h5 "Record" at bounding box center [908, 546] width 60 height 26
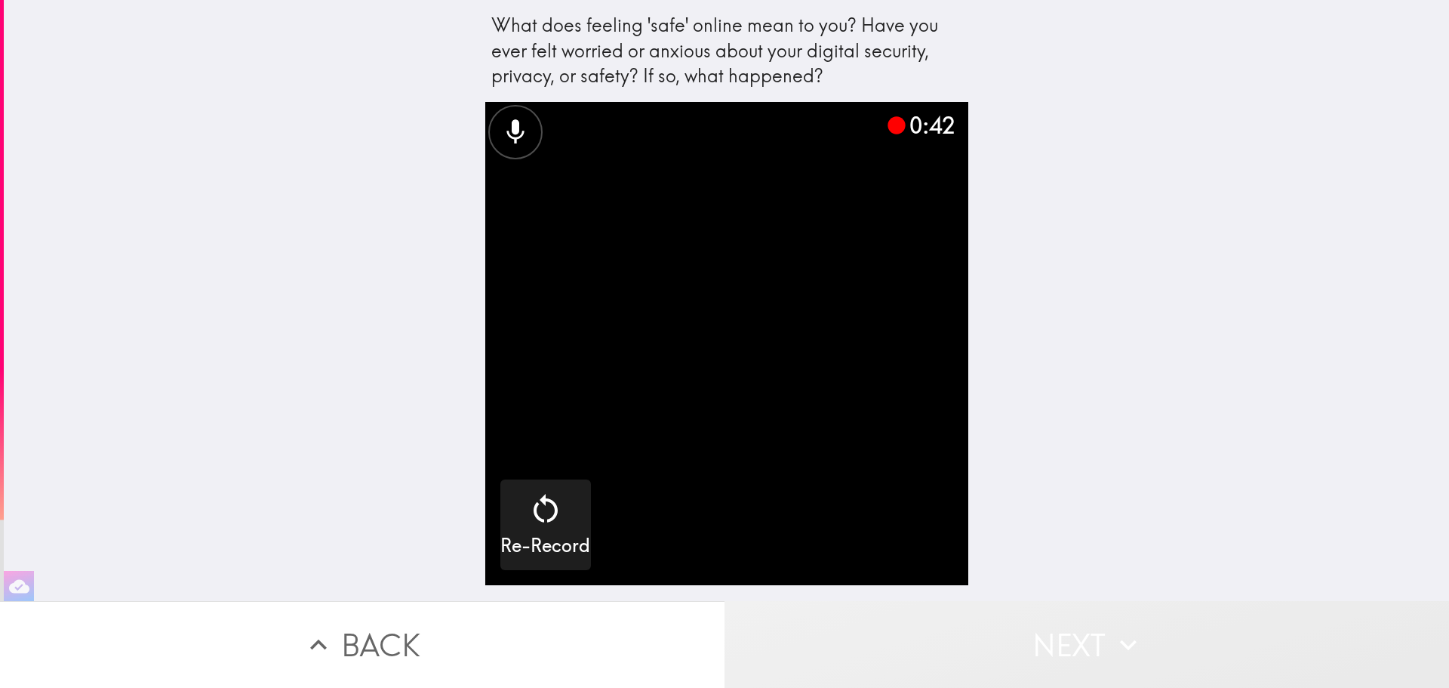
click at [1058, 641] on button "Next" at bounding box center [1087, 644] width 725 height 87
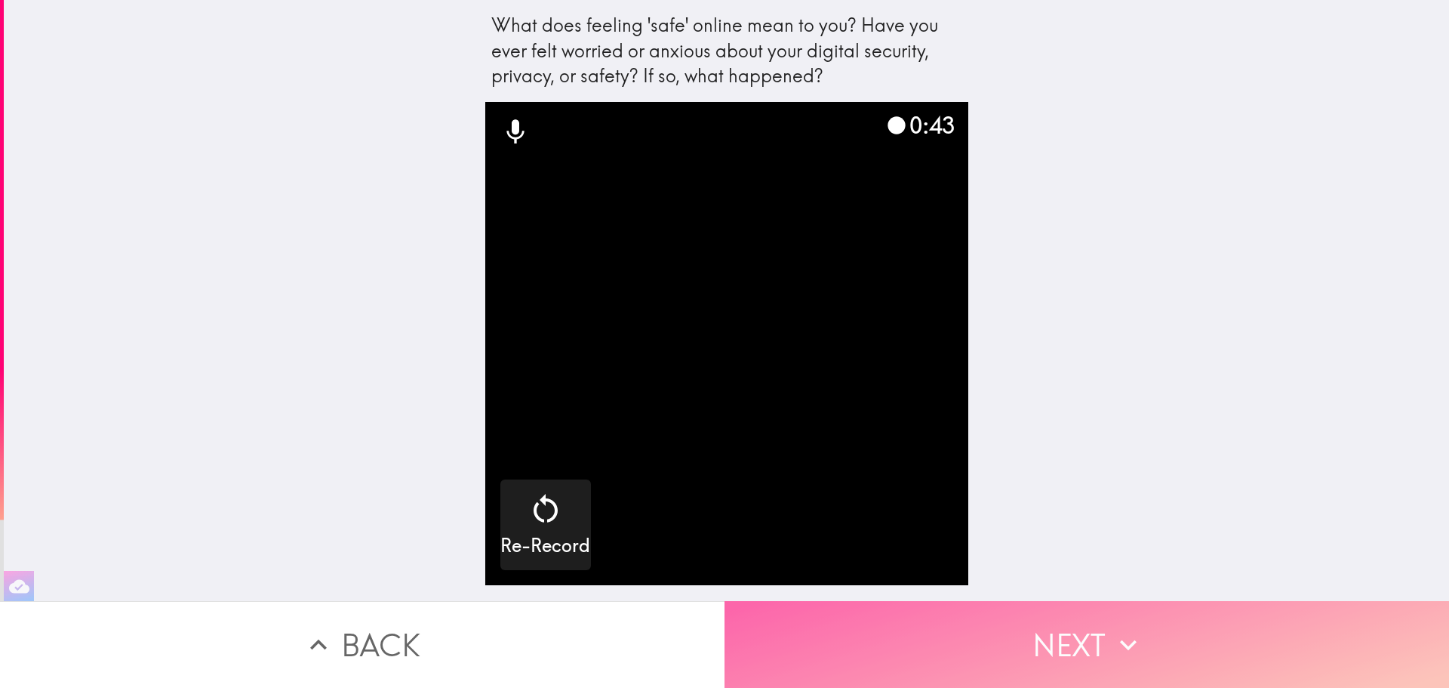
click at [1058, 641] on button "Next" at bounding box center [1087, 644] width 725 height 87
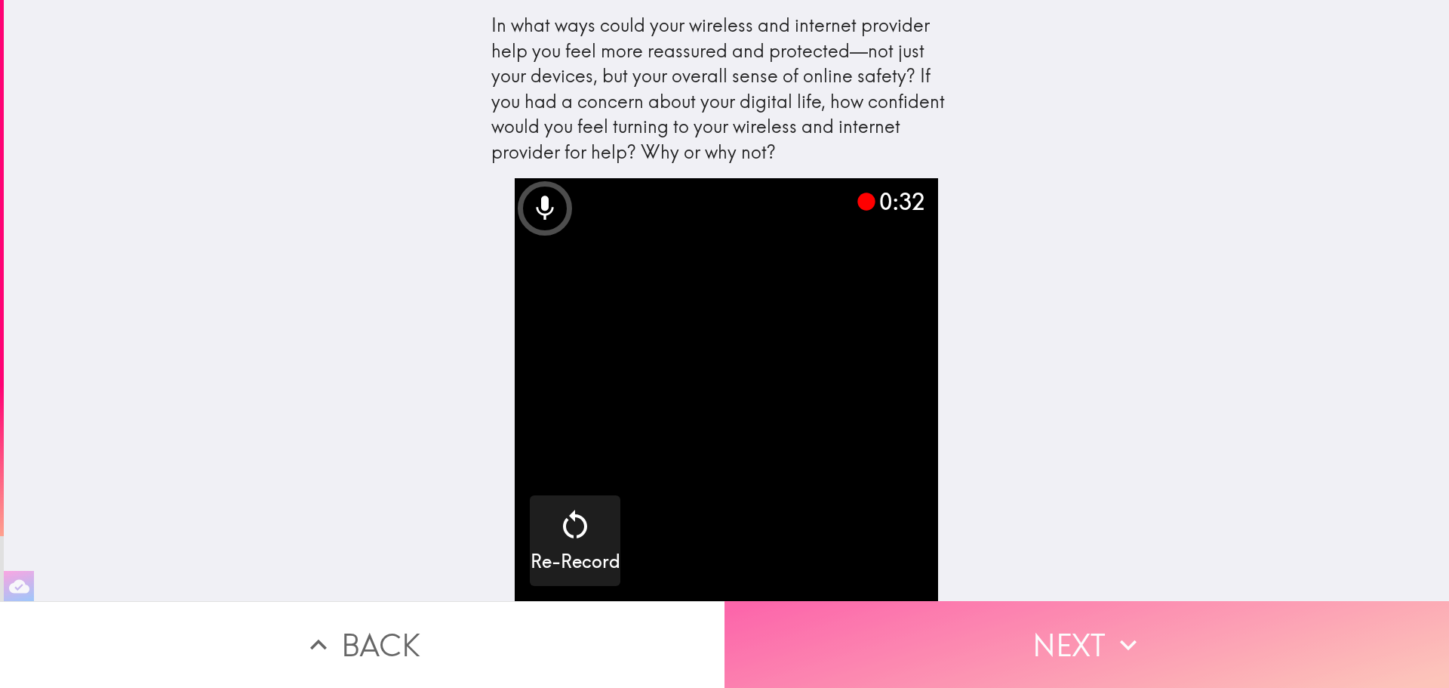
click at [1077, 655] on button "Next" at bounding box center [1087, 644] width 725 height 87
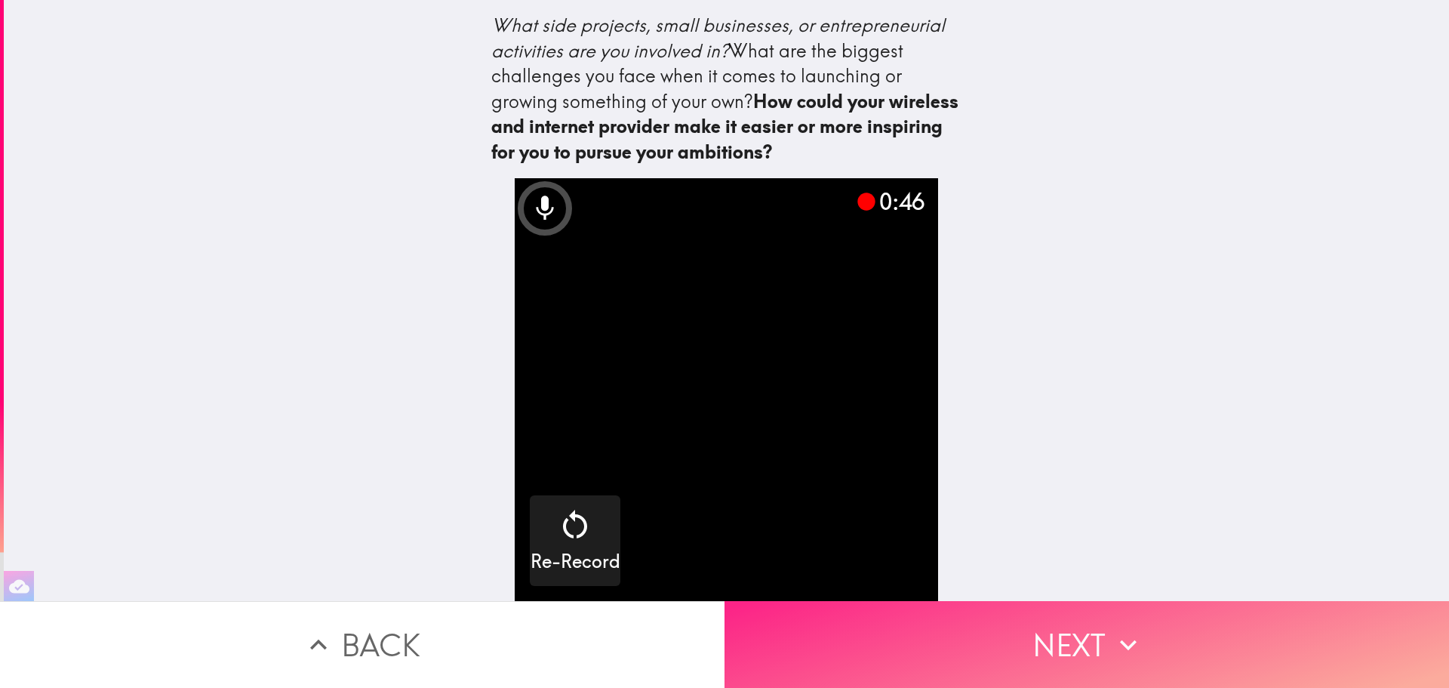
click at [1081, 630] on button "Next" at bounding box center [1087, 644] width 725 height 87
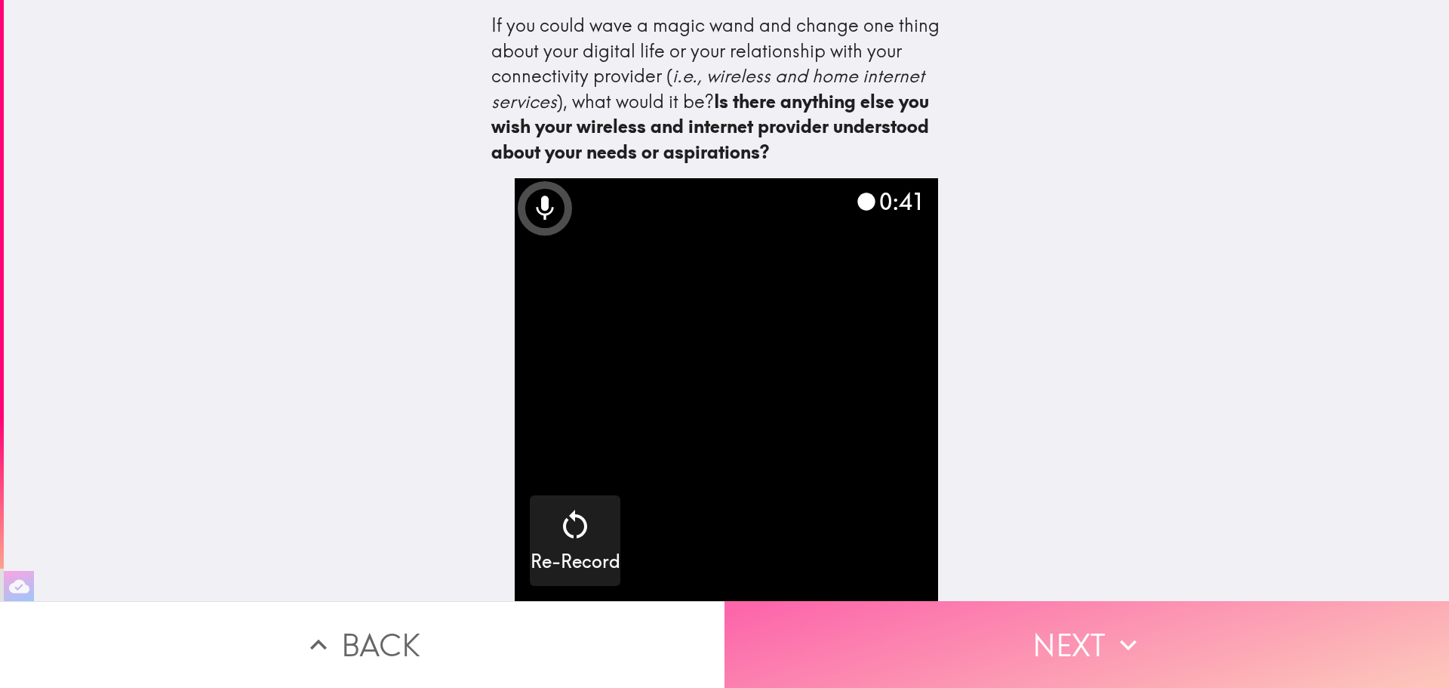
click at [1063, 643] on button "Next" at bounding box center [1087, 644] width 725 height 87
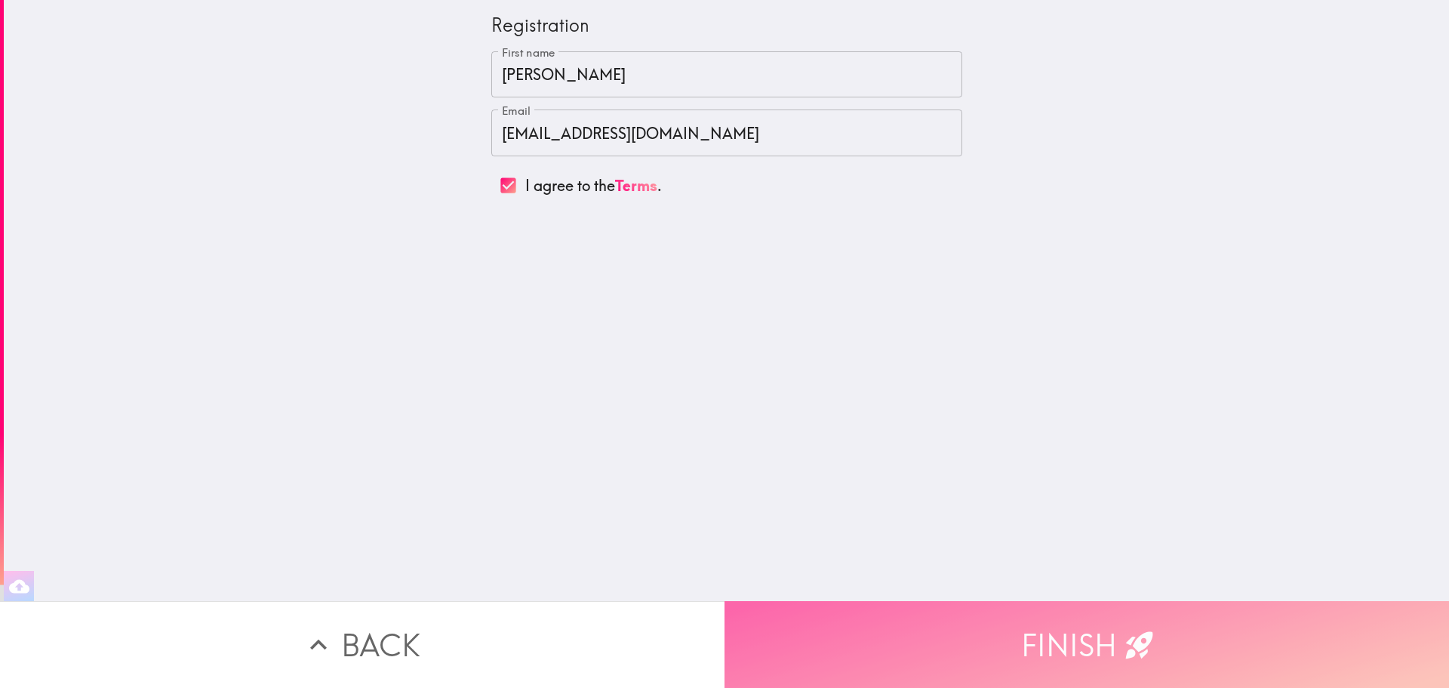
click at [1026, 620] on button "Finish" at bounding box center [1087, 644] width 725 height 87
